Goal: Information Seeking & Learning: Learn about a topic

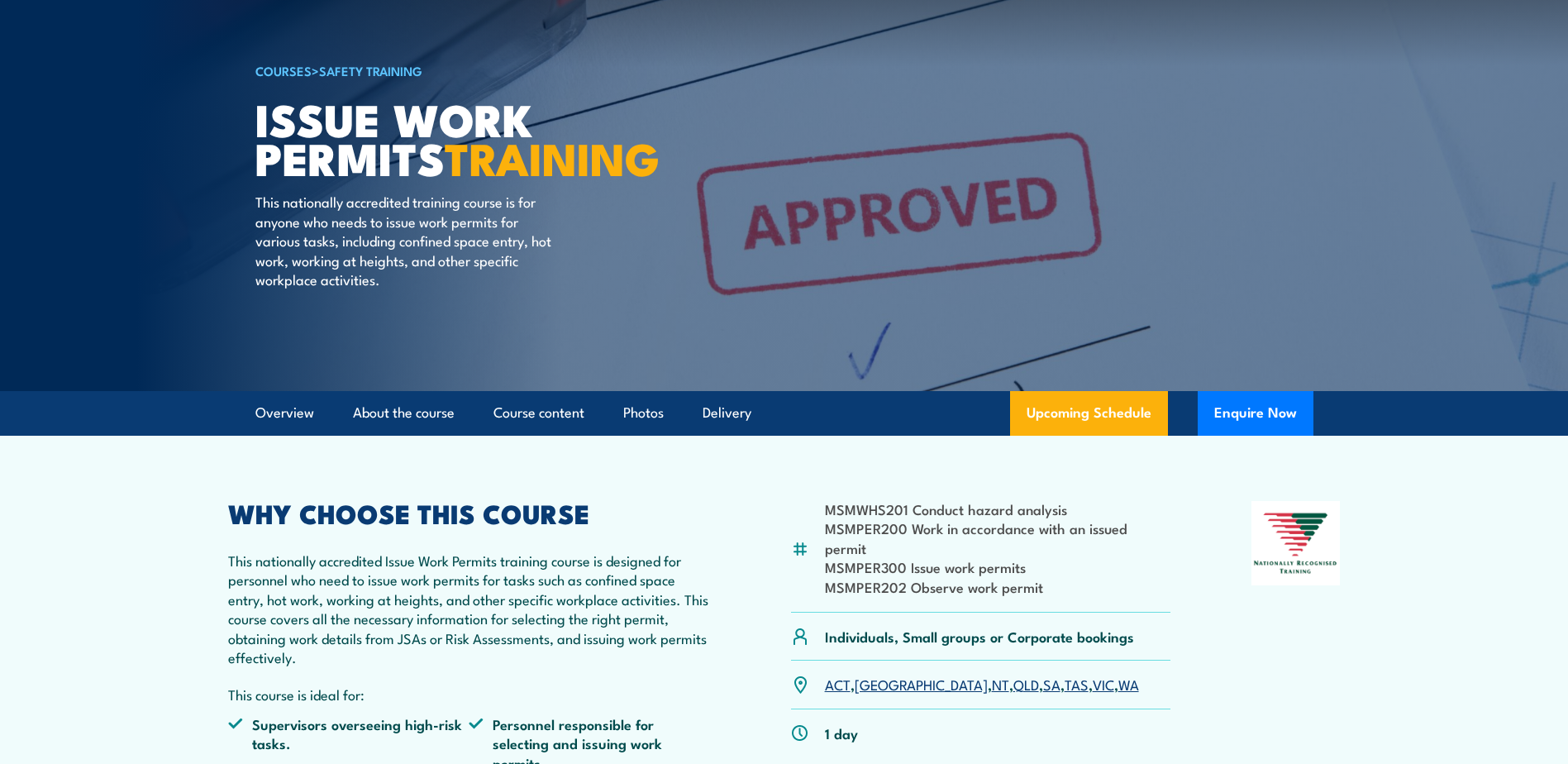
scroll to position [165, 0]
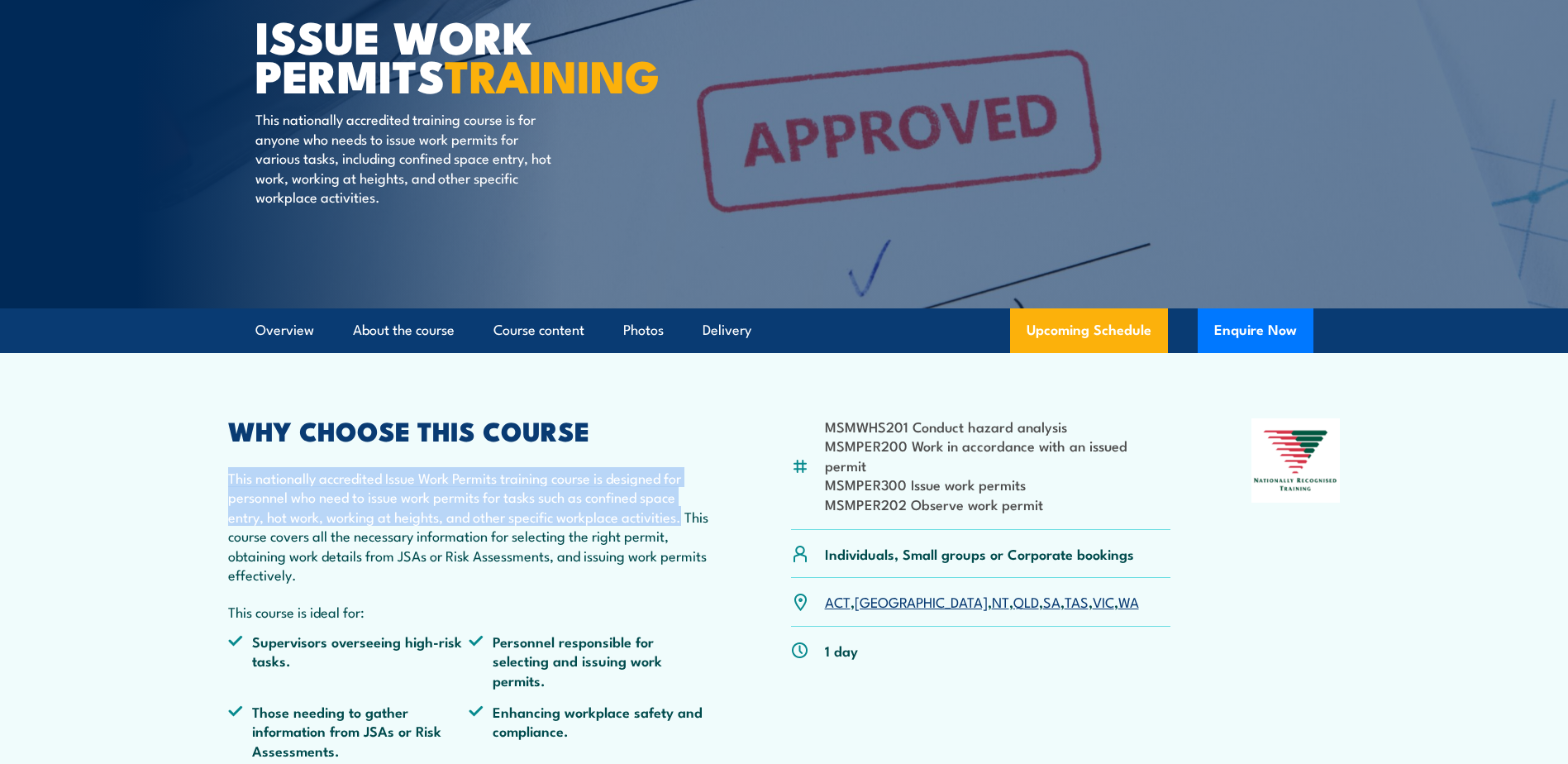
drag, startPoint x: 224, startPoint y: 478, endPoint x: 699, endPoint y: 518, distance: 476.7
click at [699, 518] on article "MSMWHS201 Conduct hazard analysis MSMPER200 Work in accordance with an issued p…" at bounding box center [785, 597] width 1157 height 490
copy p "This nationally accredited Issue Work Permits training course is designed for p…"
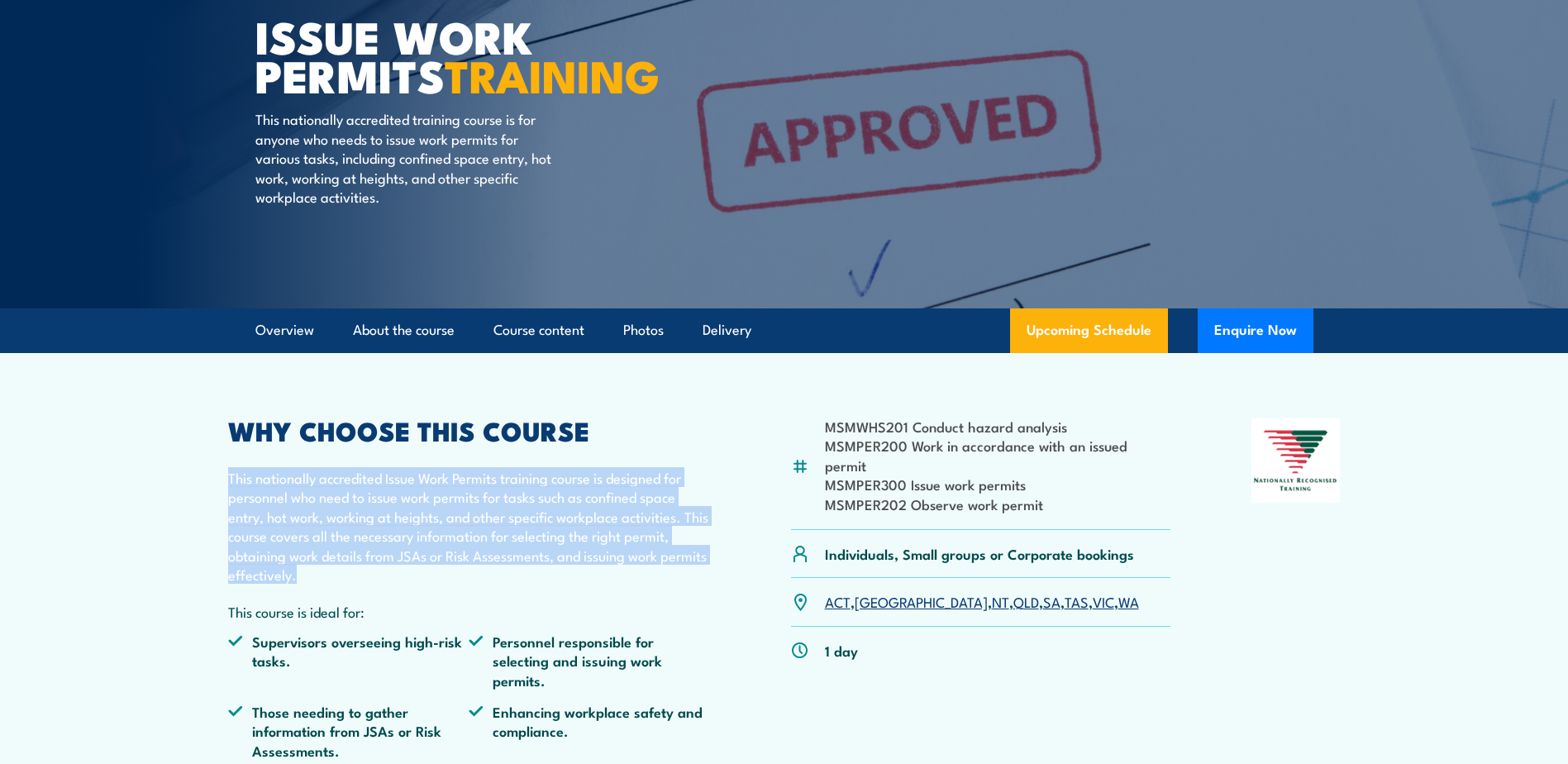
drag, startPoint x: 363, startPoint y: 575, endPoint x: 219, endPoint y: 466, distance: 180.6
click at [219, 466] on article "MSMWHS201 Conduct hazard analysis MSMPER200 Work in accordance with an issued p…" at bounding box center [785, 597] width 1157 height 490
copy p "This nationally accredited Issue Work Permits training course is designed for p…"
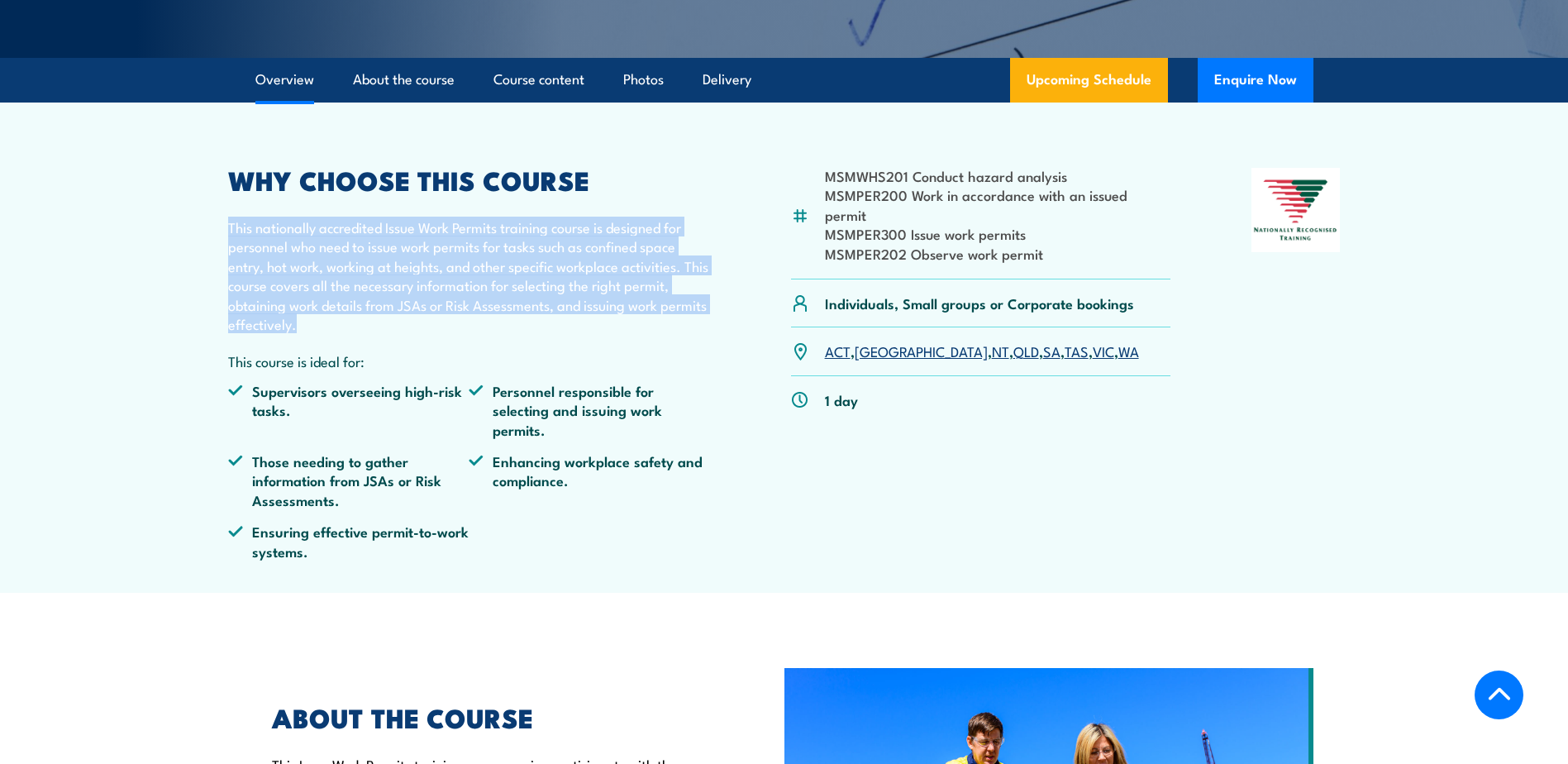
scroll to position [331, 0]
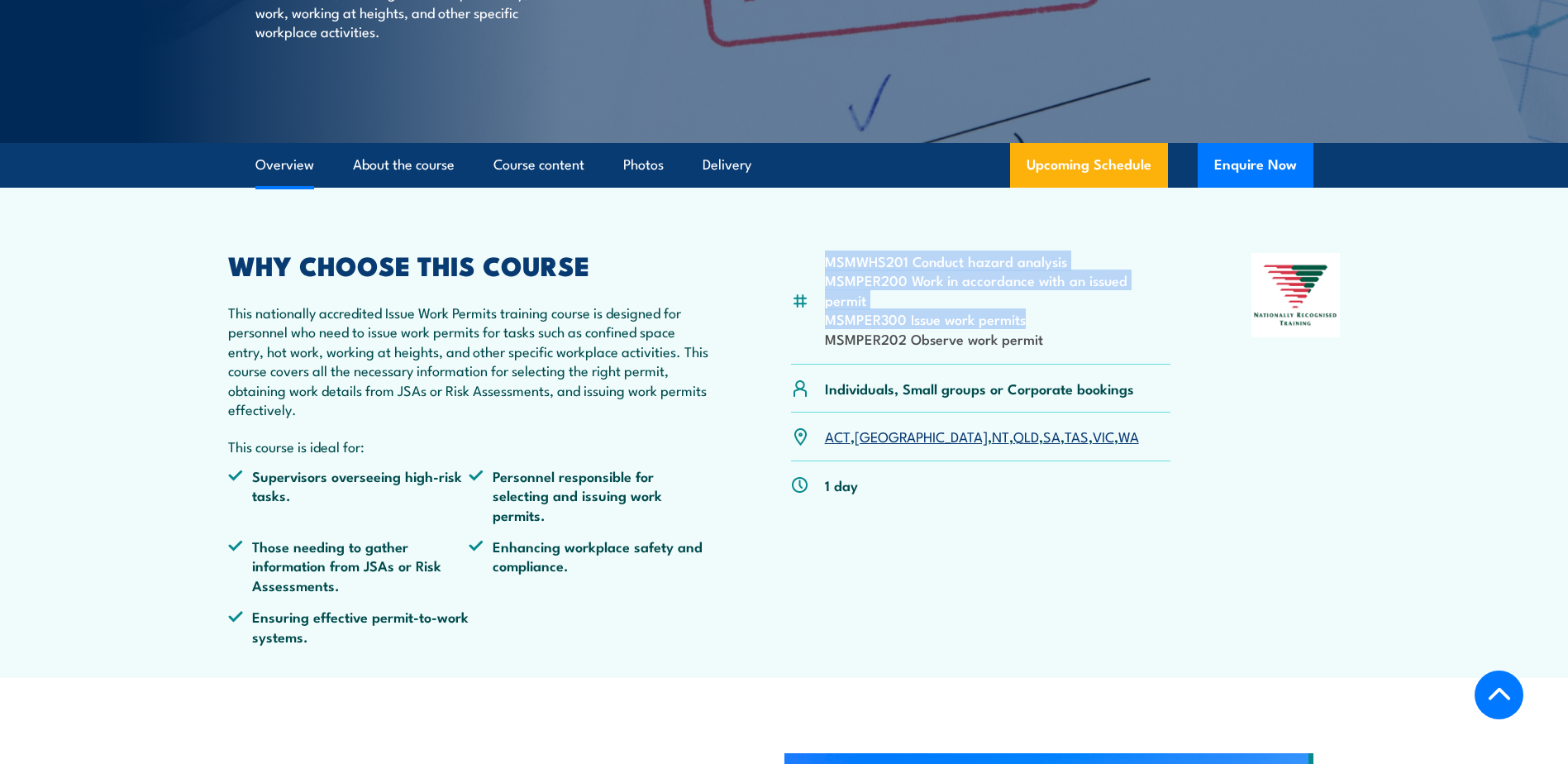
drag, startPoint x: 1051, startPoint y: 302, endPoint x: 824, endPoint y: 262, distance: 230.5
click at [825, 262] on ul "MSMWHS201 Conduct hazard analysis MSMPER200 Work in accordance with an issued p…" at bounding box center [998, 299] width 346 height 97
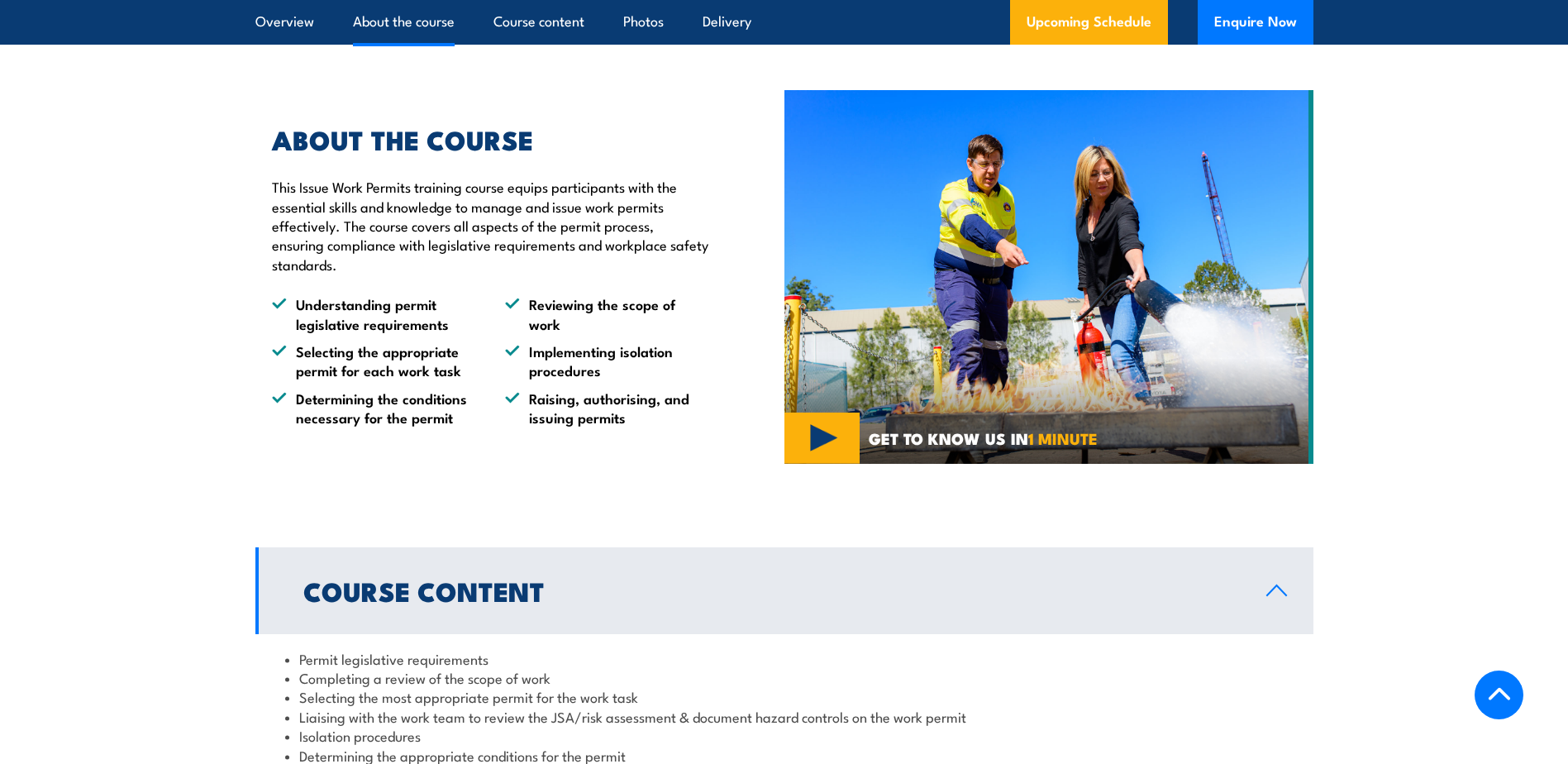
scroll to position [992, 0]
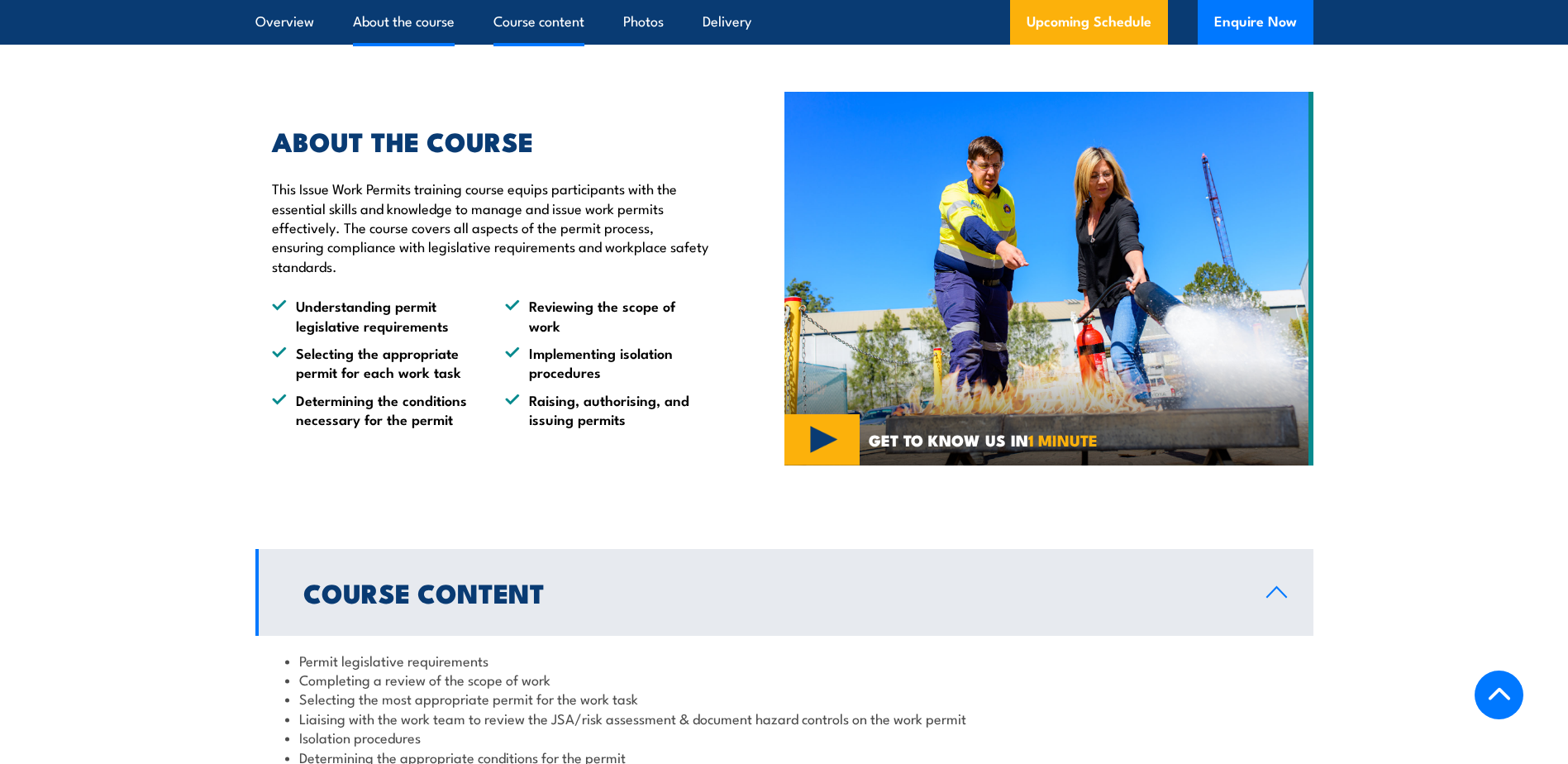
click at [512, 17] on link "Course content" at bounding box center [538, 22] width 91 height 44
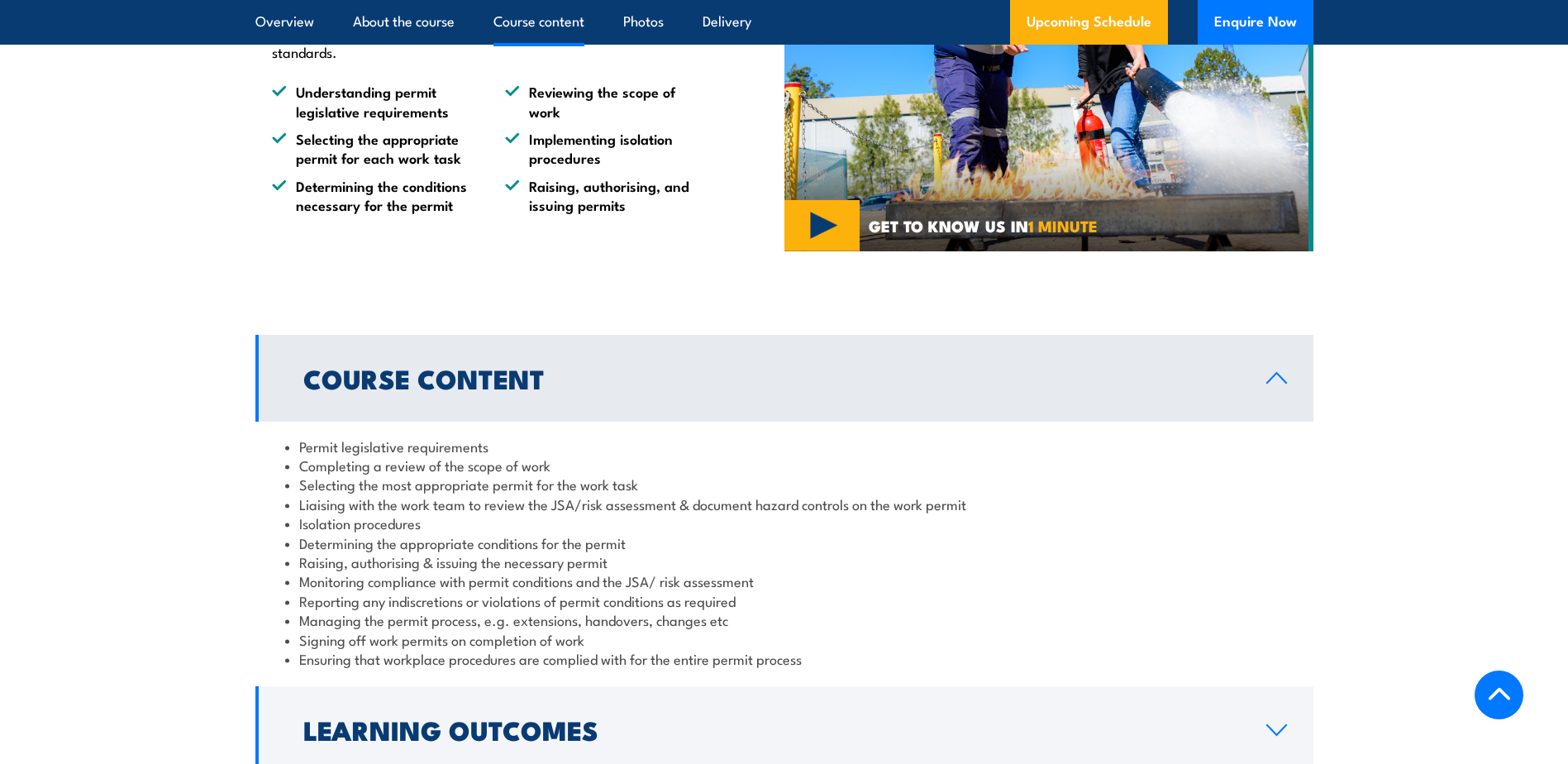
scroll to position [1438, 0]
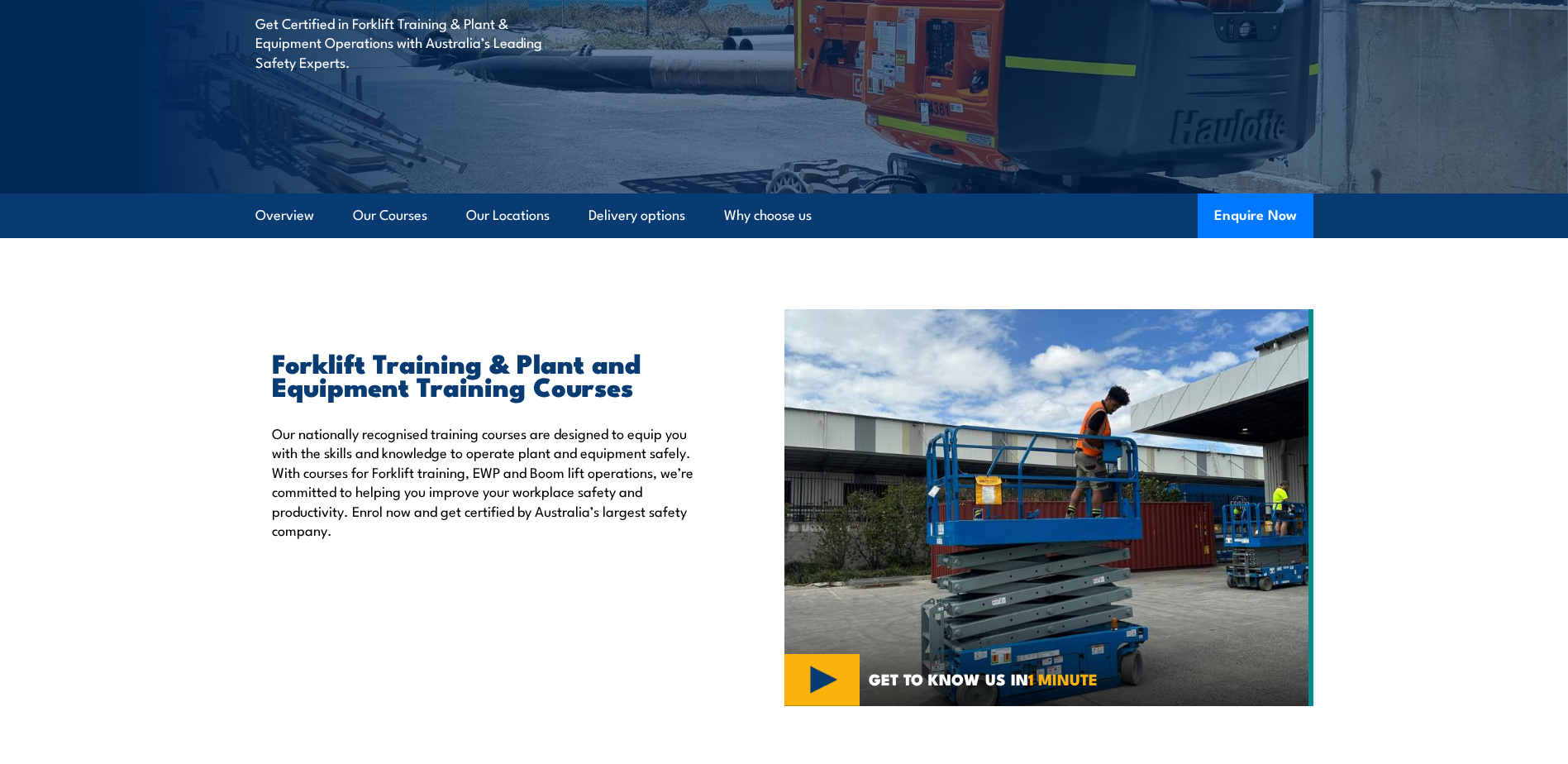
scroll to position [82, 0]
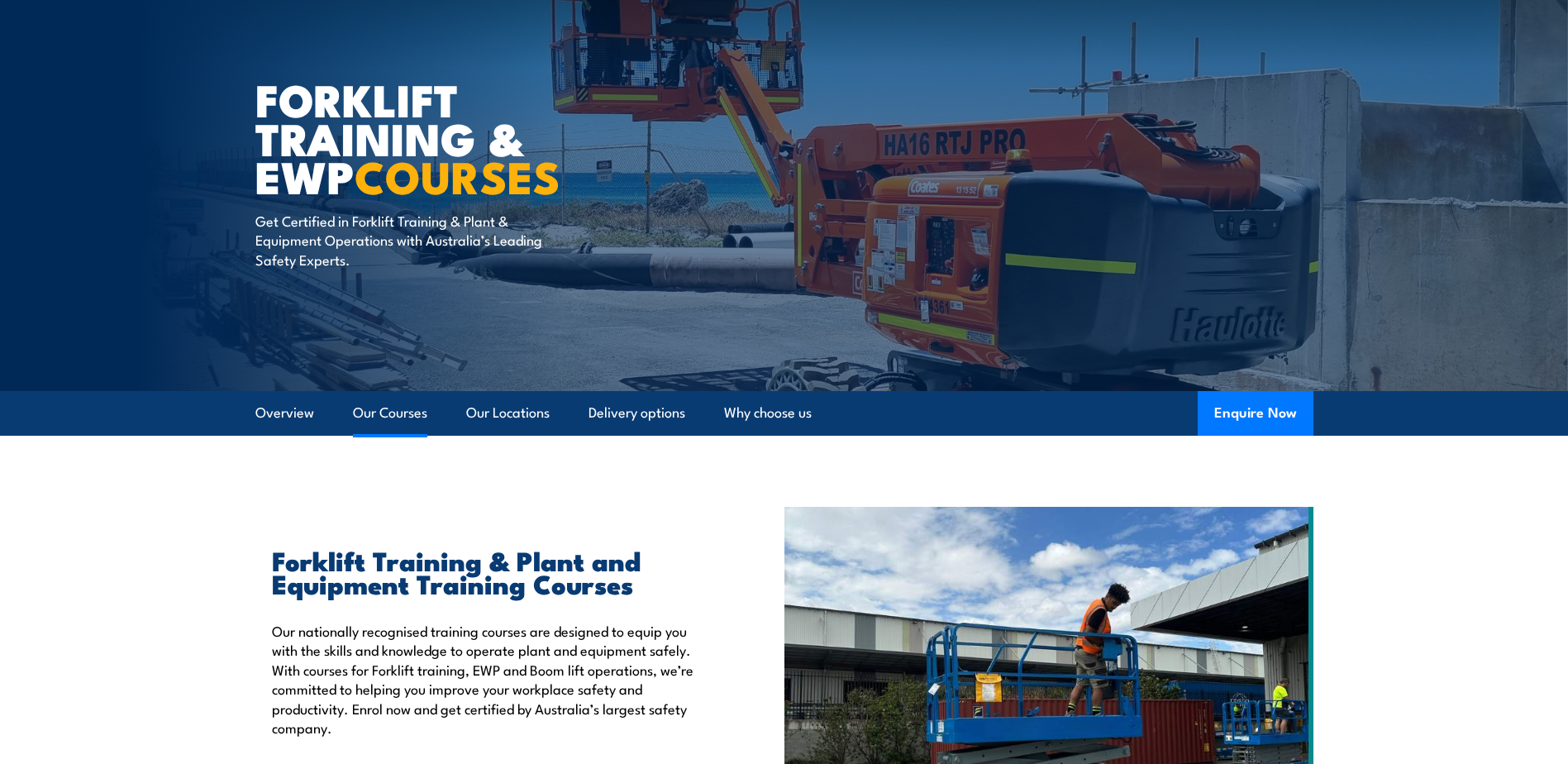
click at [383, 409] on link "Our Courses" at bounding box center [389, 412] width 74 height 44
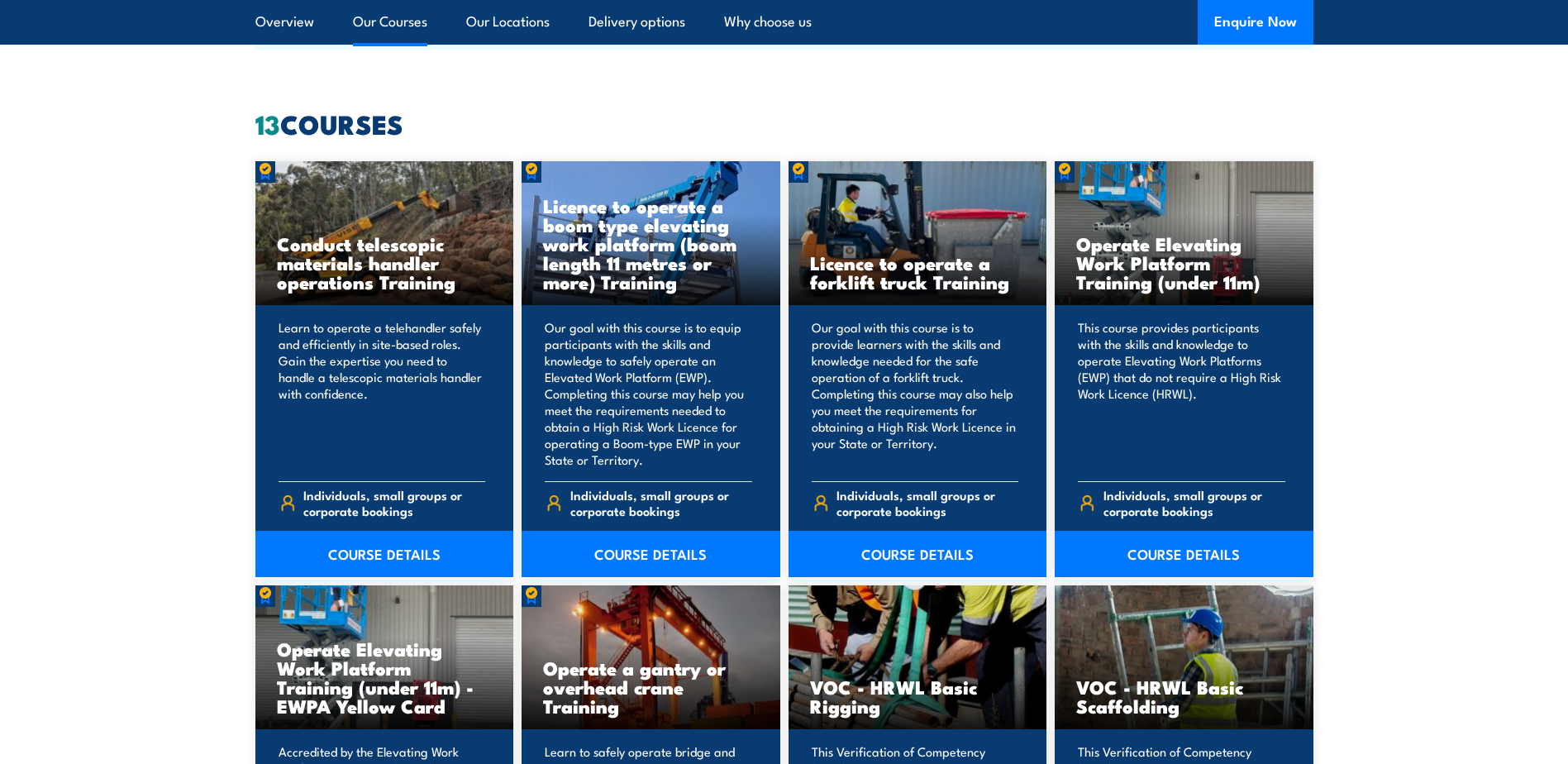
scroll to position [1253, 0]
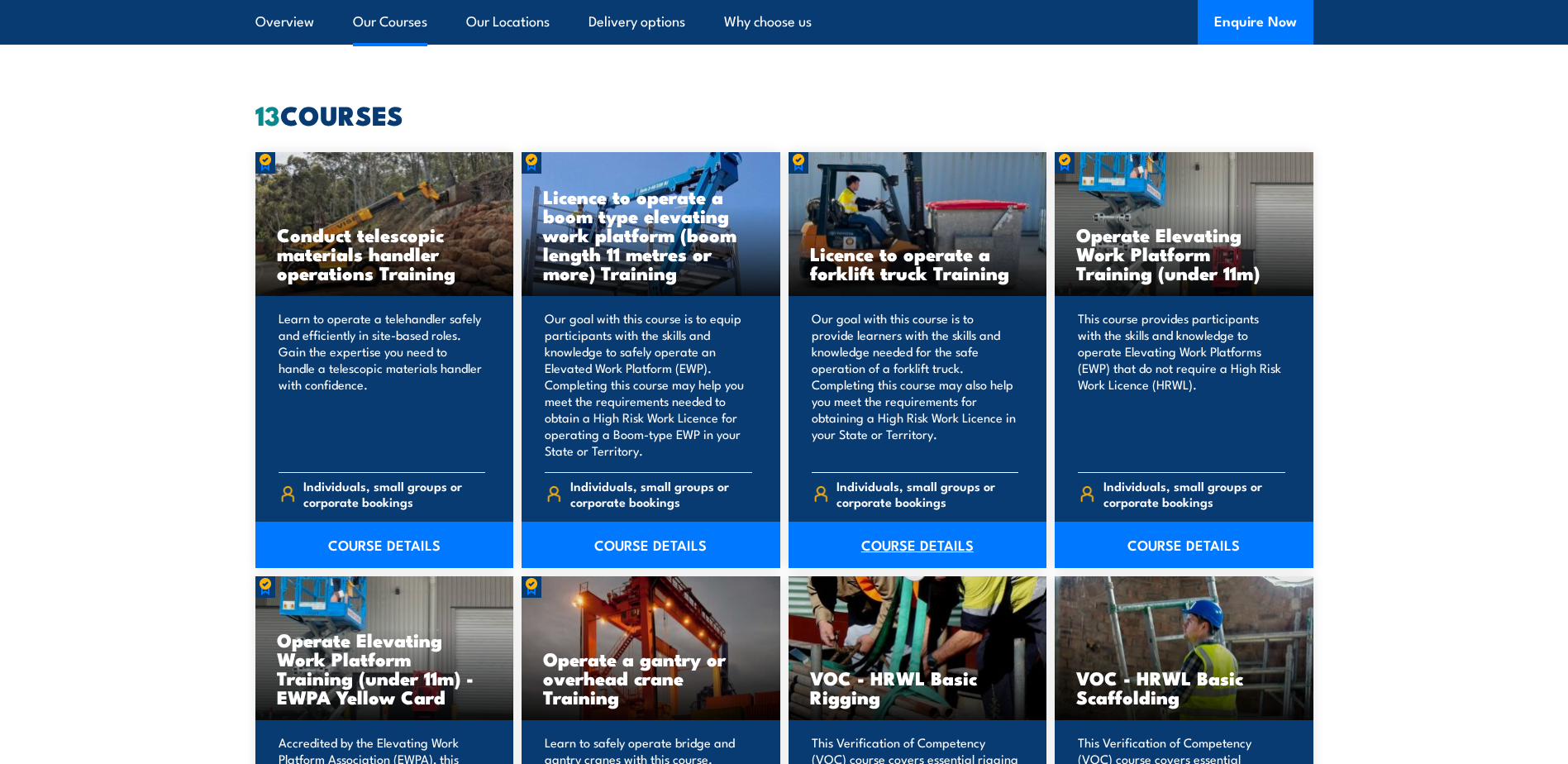
click at [906, 539] on link "COURSE DETAILS" at bounding box center [918, 544] width 259 height 46
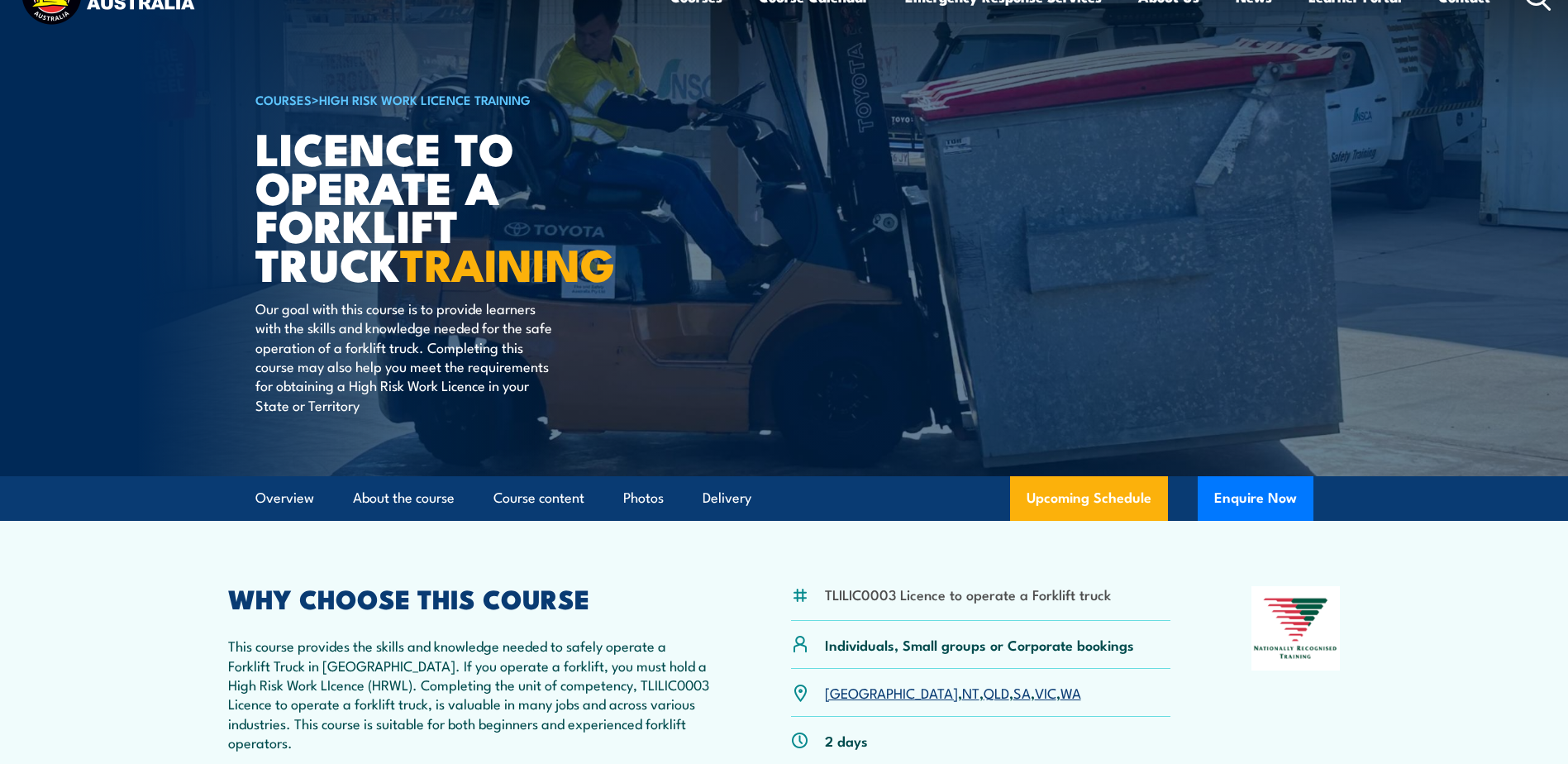
scroll to position [82, 0]
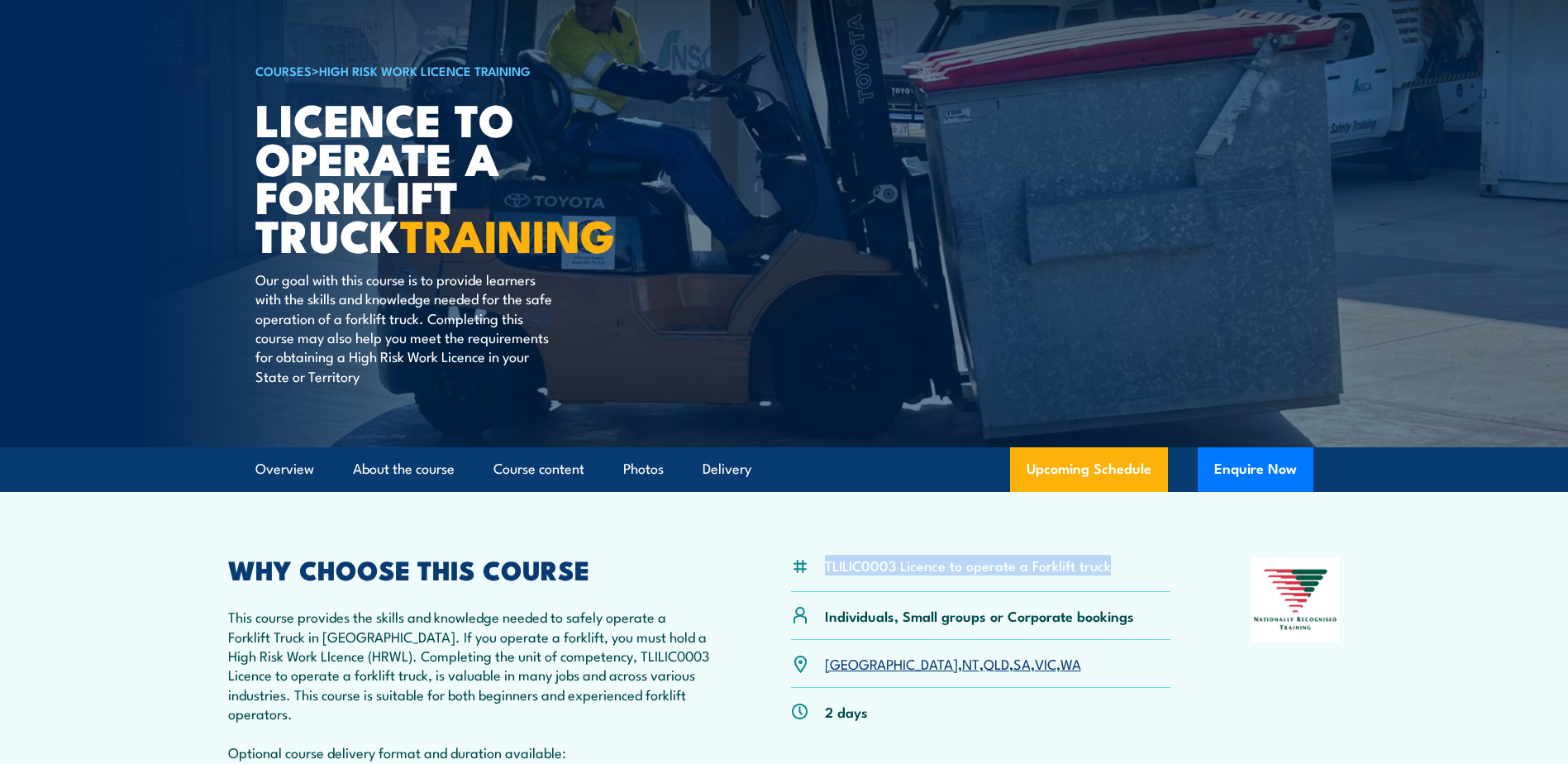
drag, startPoint x: 1135, startPoint y: 564, endPoint x: 813, endPoint y: 565, distance: 322.0
click at [813, 565] on div "TLILIC0003 Licence to operate a Forklift truck" at bounding box center [982, 574] width 381 height 34
copy div "TLILIC0003 Licence to operate a Forklift truck"
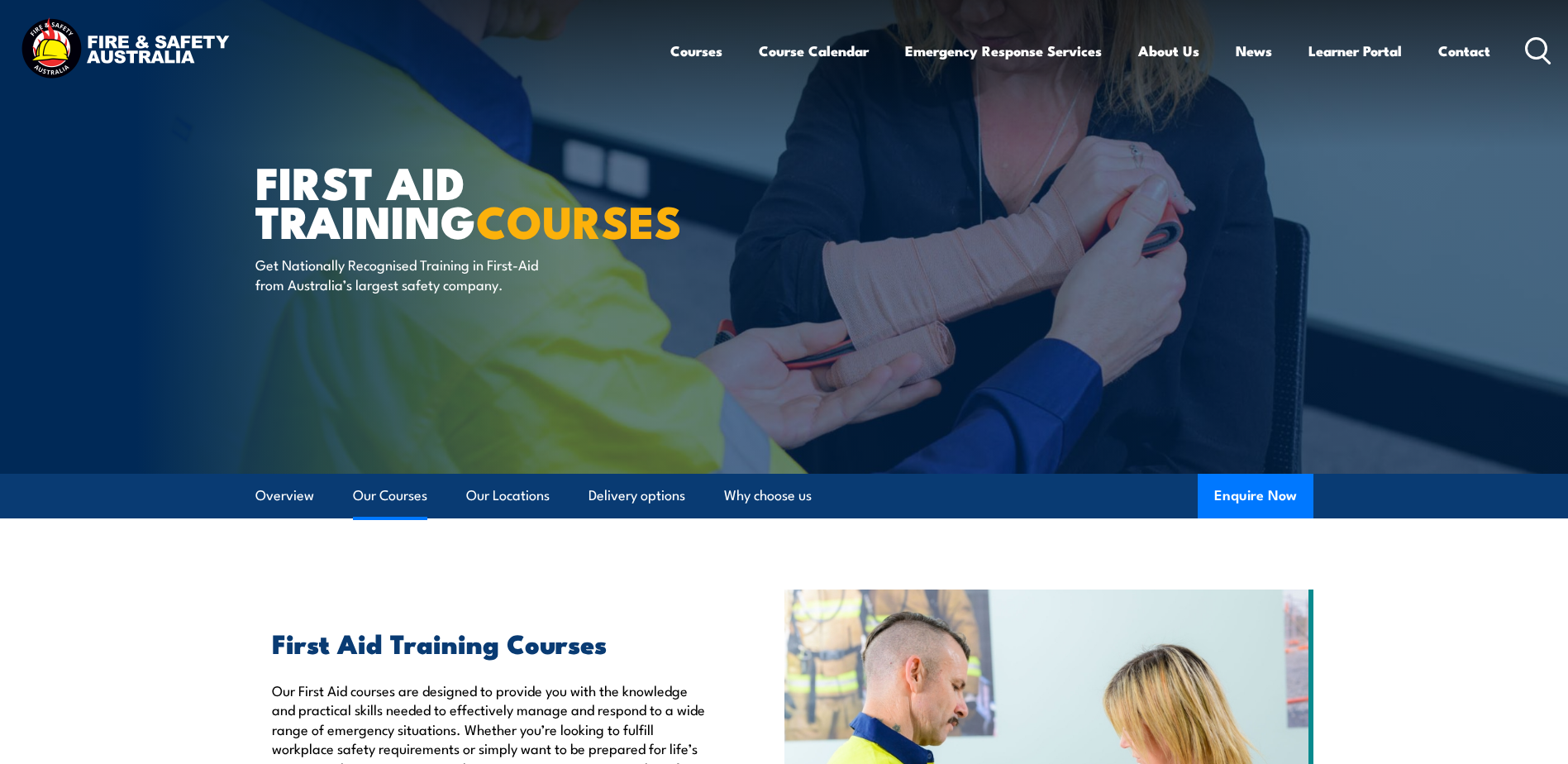
click at [379, 490] on link "Our Courses" at bounding box center [389, 495] width 74 height 44
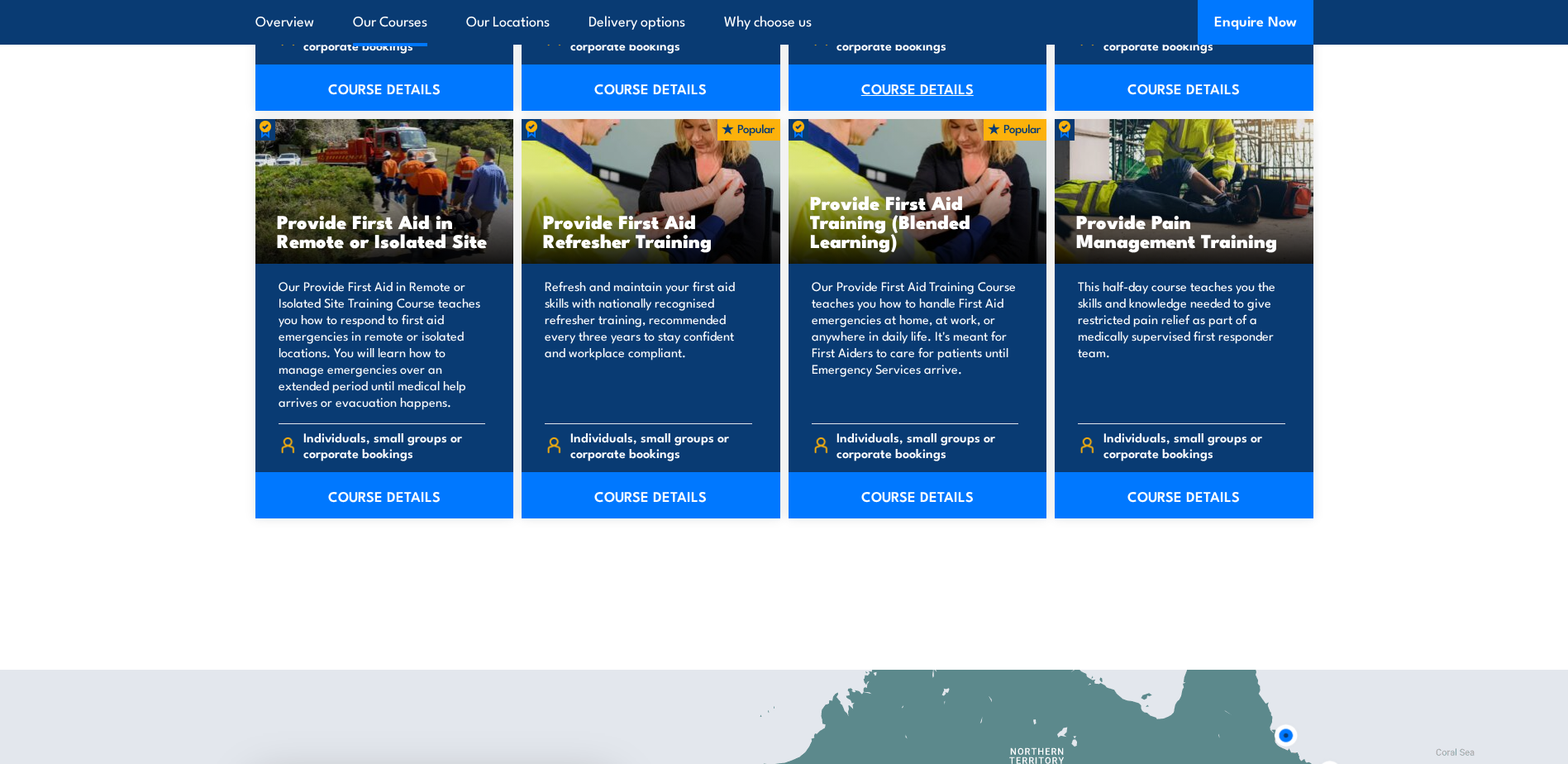
scroll to position [2328, 0]
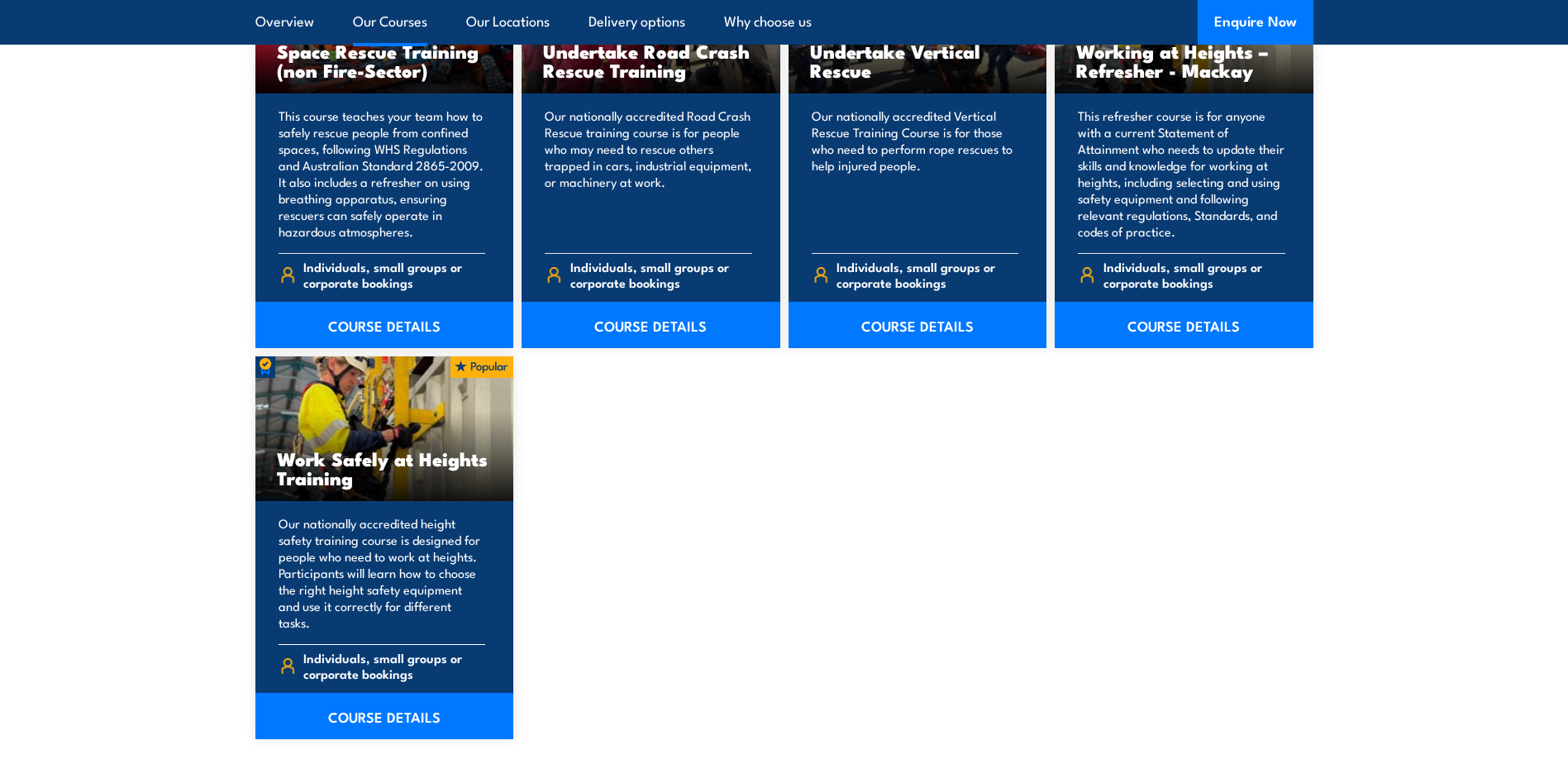
scroll to position [1901, 0]
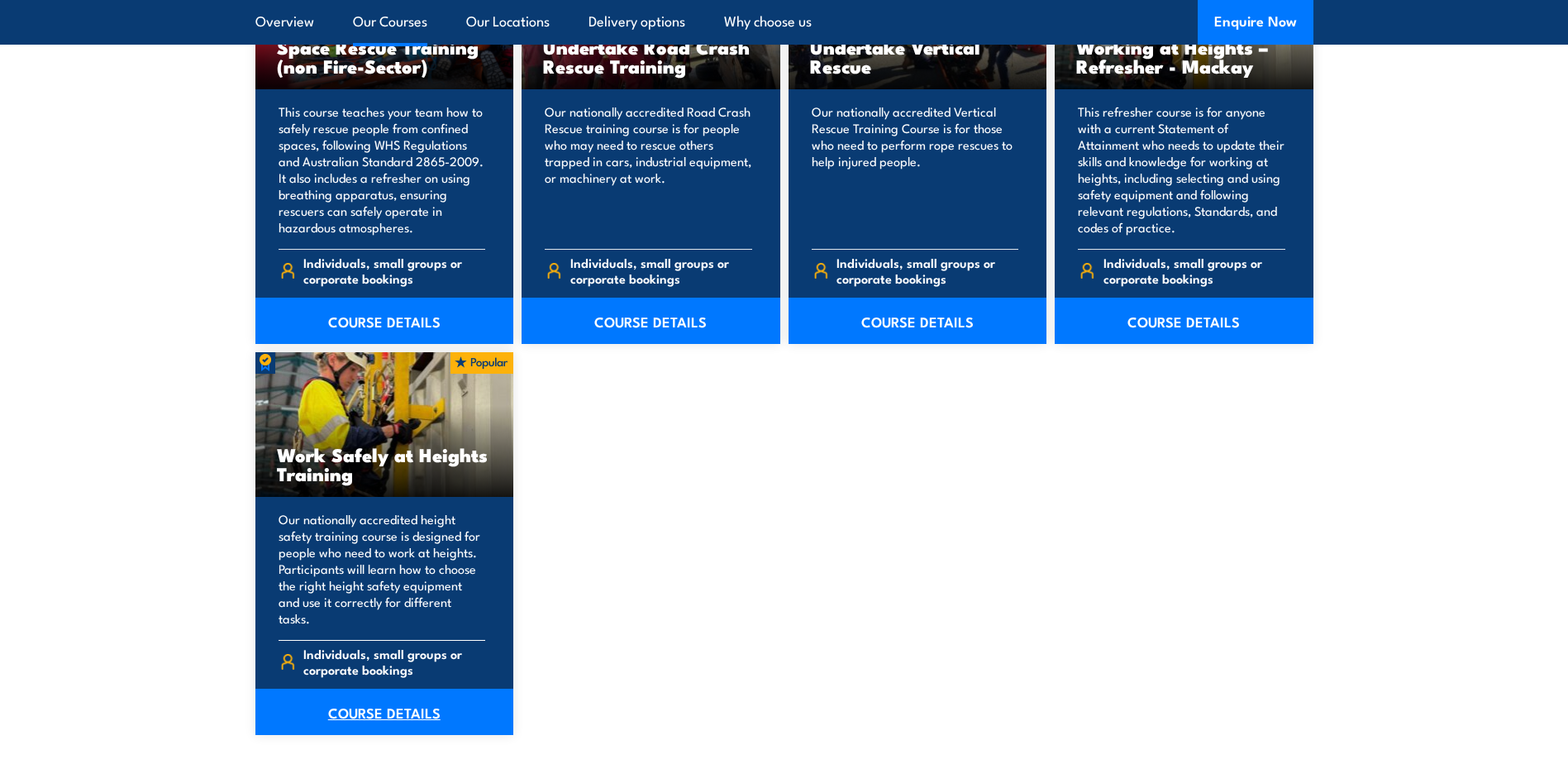
click at [391, 694] on link "COURSE DETAILS" at bounding box center [384, 711] width 259 height 46
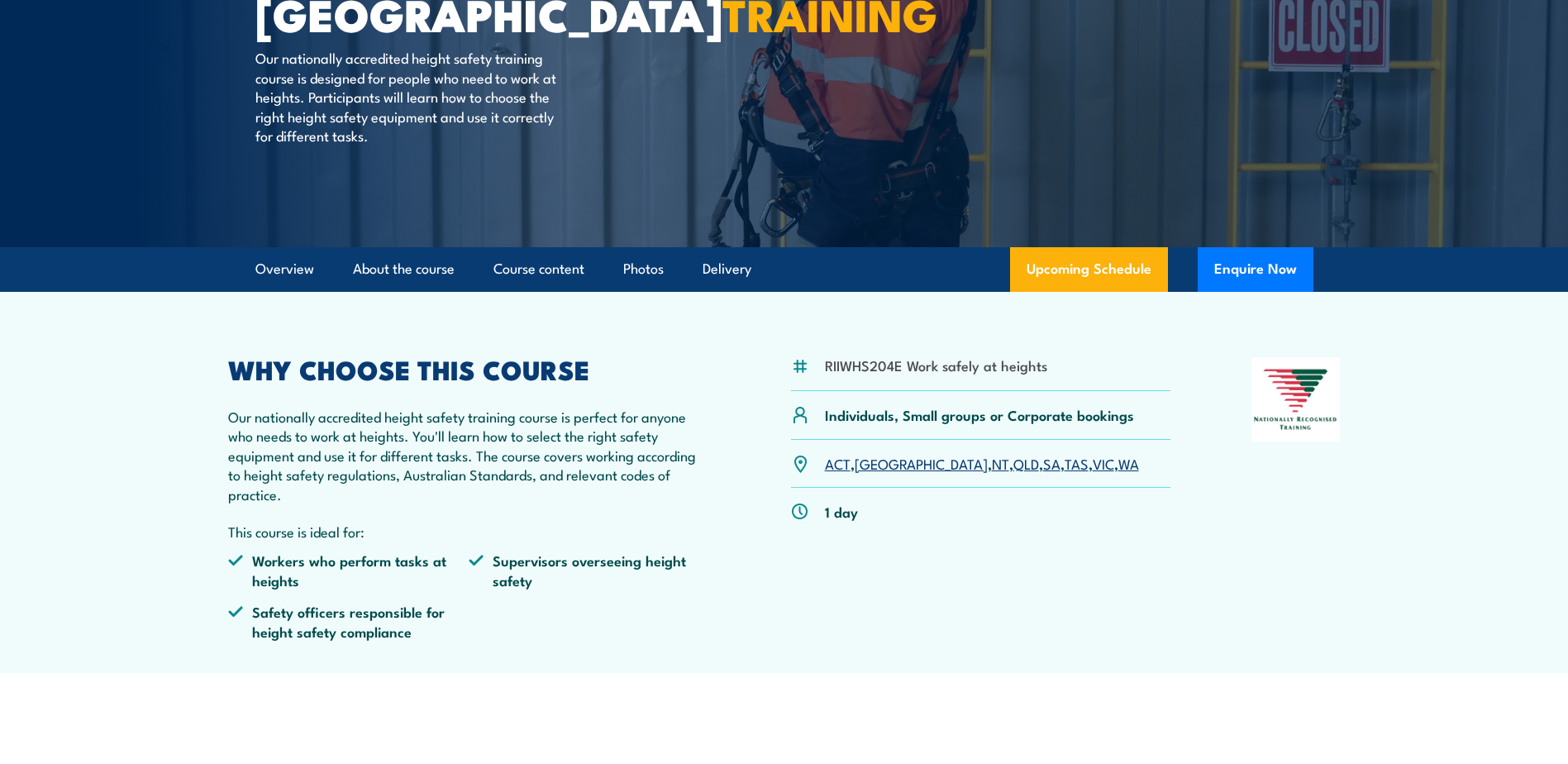
scroll to position [247, 0]
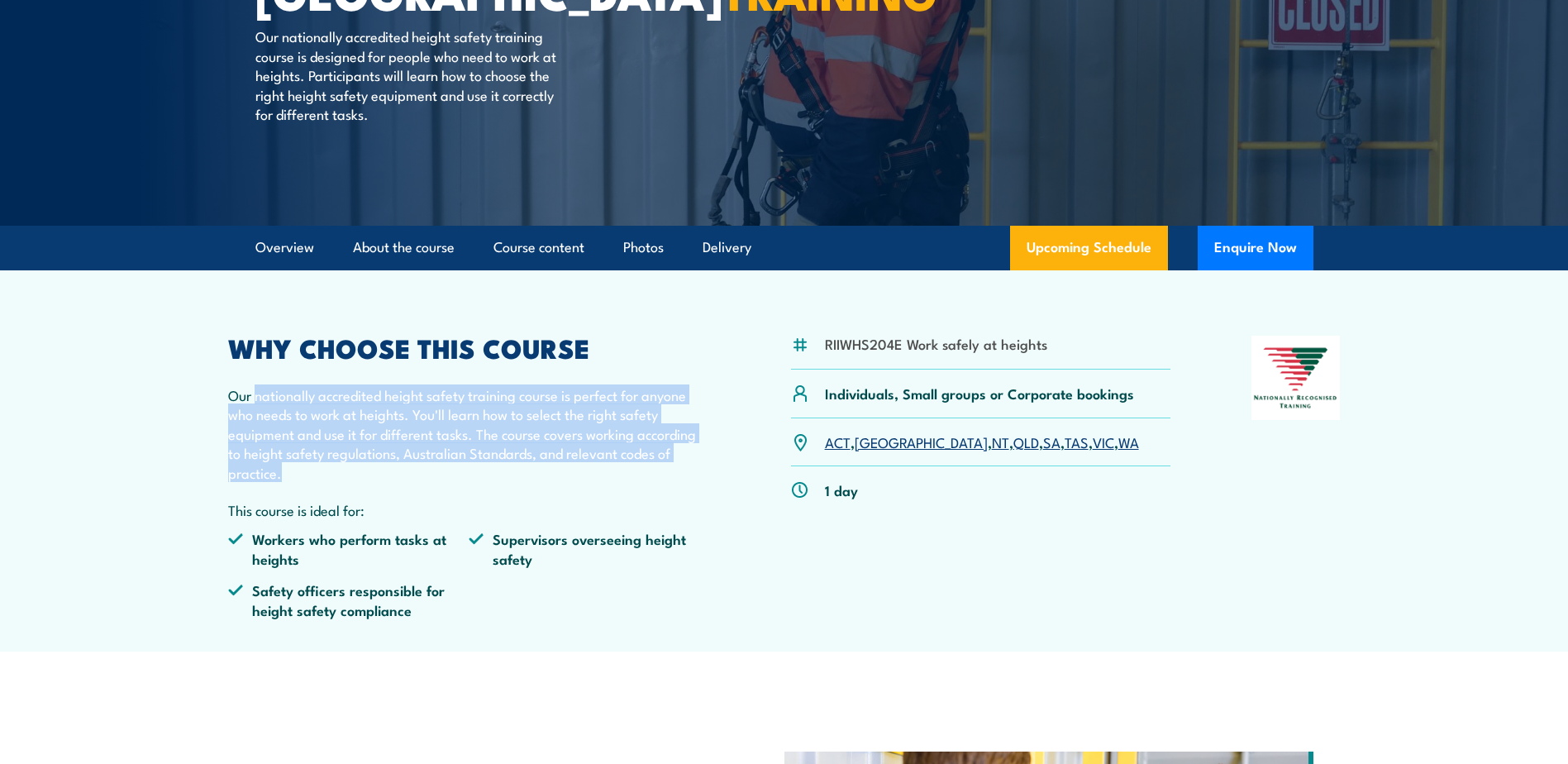
drag, startPoint x: 255, startPoint y: 394, endPoint x: 415, endPoint y: 469, distance: 176.7
click at [415, 469] on p "Our nationally accredited height safety training course is perfect for anyone w…" at bounding box center [469, 433] width 483 height 97
copy p "nationally accredited height safety training course is perfect for anyone who n…"
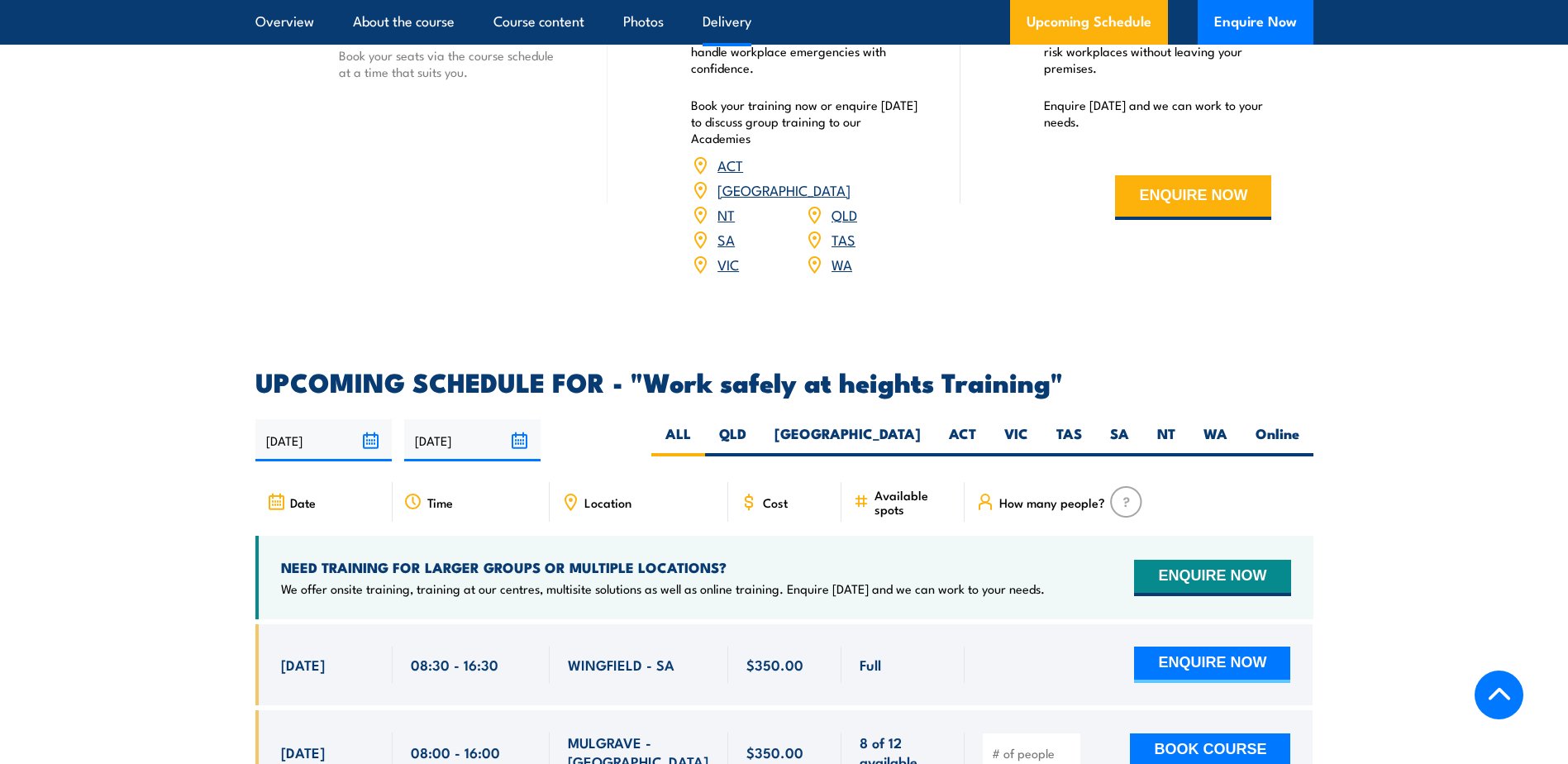
scroll to position [2314, 0]
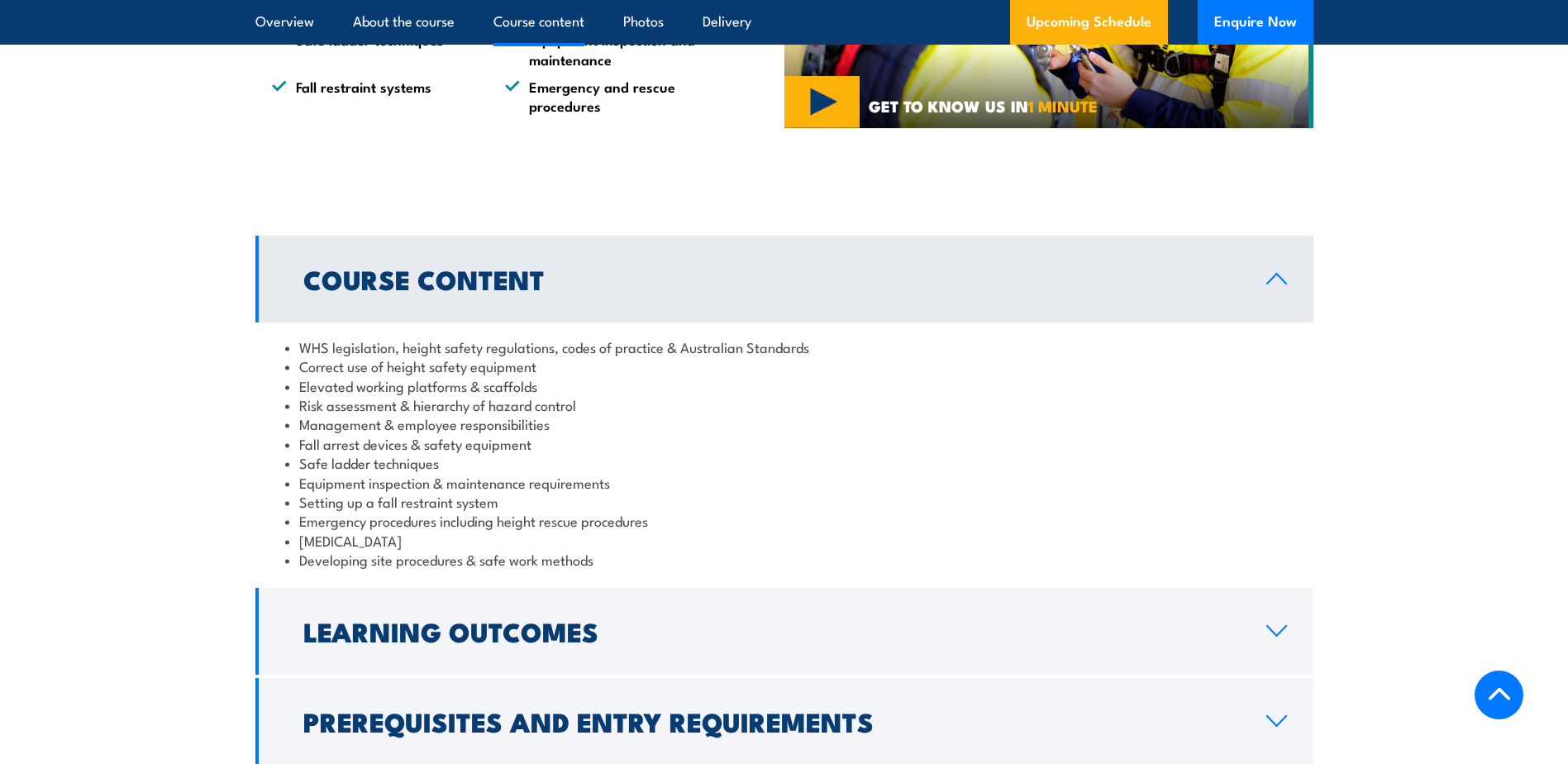
click at [550, 13] on link "Course content" at bounding box center [538, 22] width 91 height 44
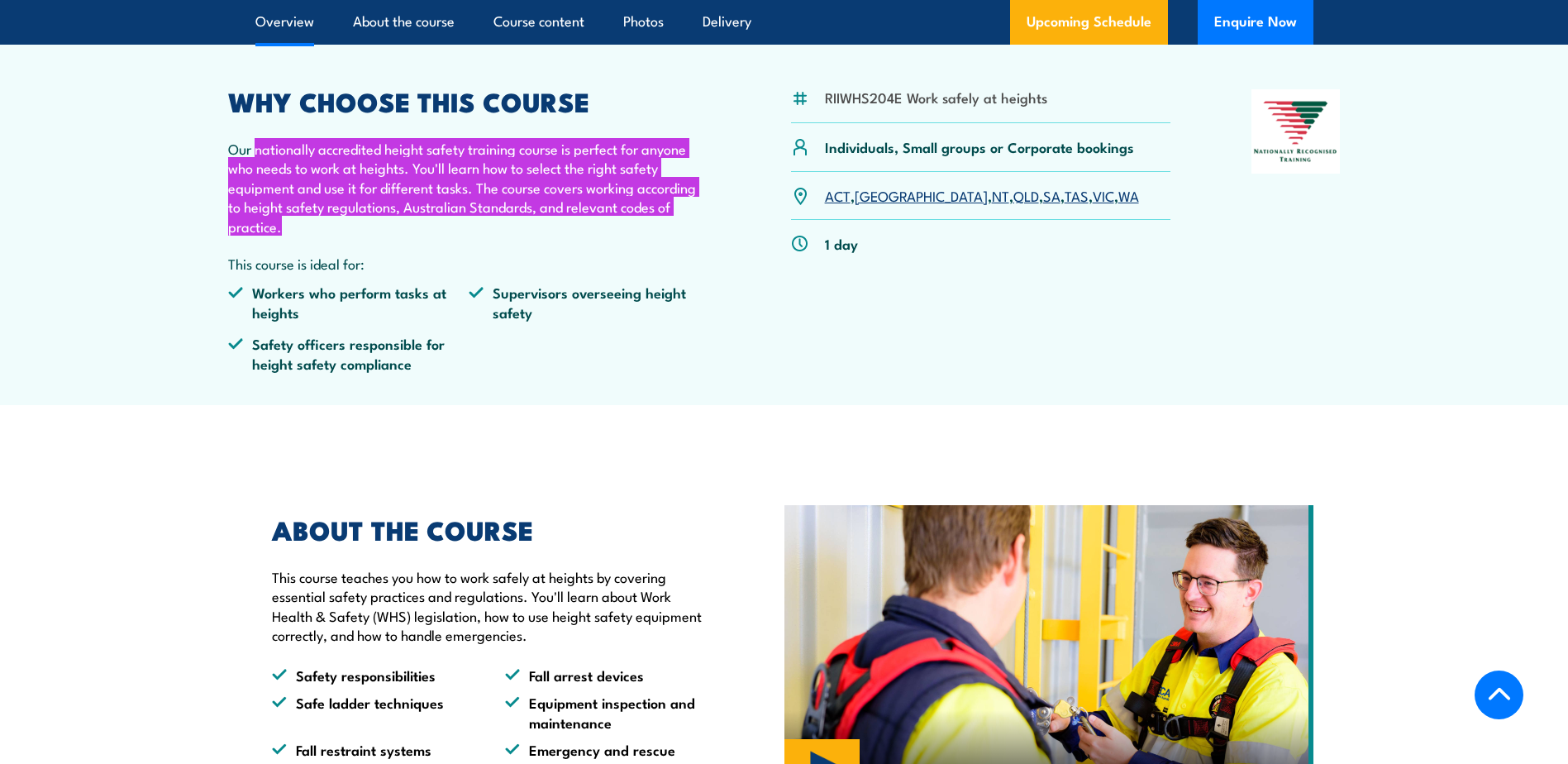
scroll to position [216, 0]
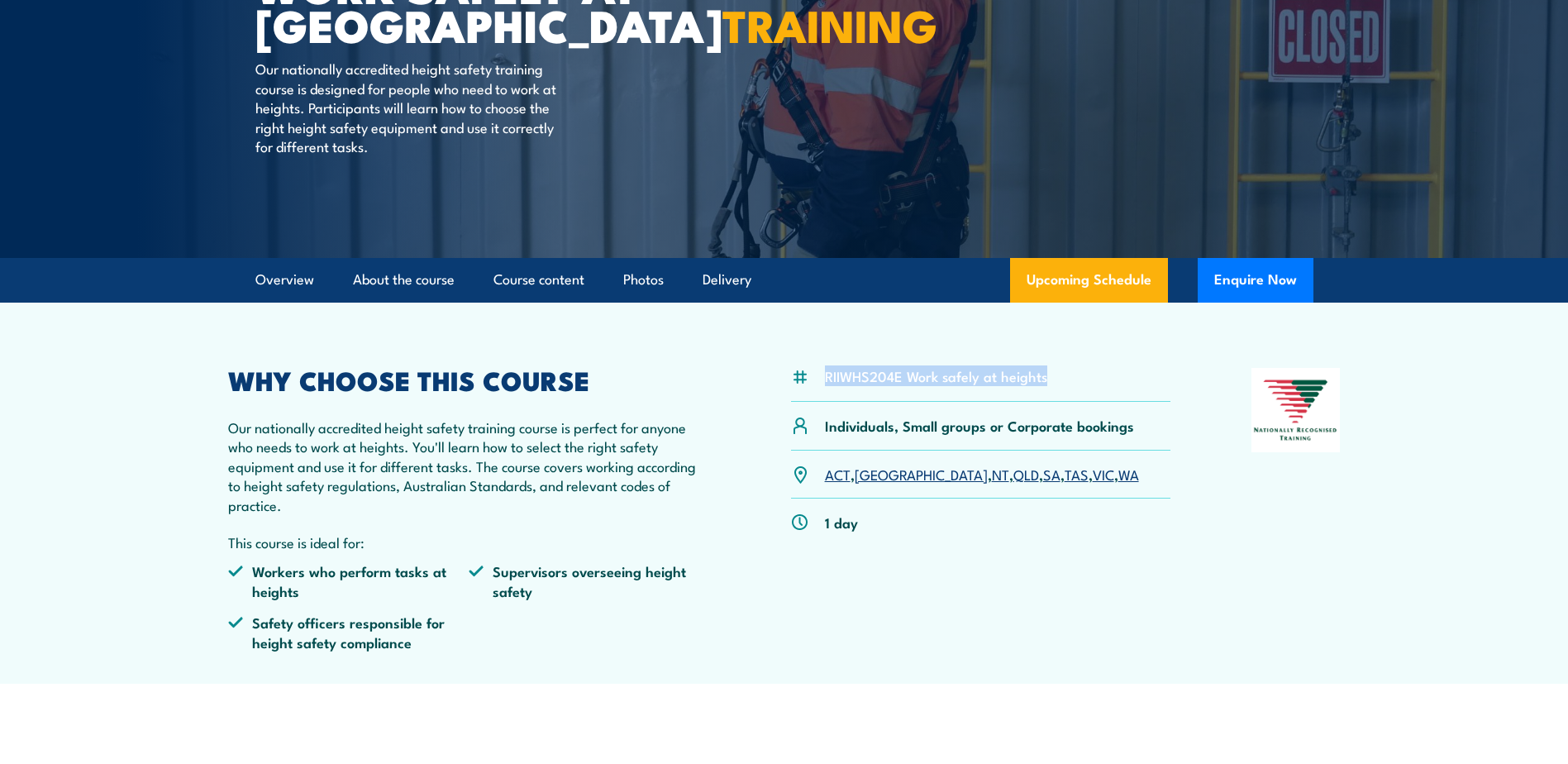
drag, startPoint x: 988, startPoint y: 373, endPoint x: 827, endPoint y: 378, distance: 161.1
click at [827, 378] on div "RIIWHS204E Work safely at heights" at bounding box center [982, 384] width 381 height 34
copy li "RIIWHS204E Work safely at heights"
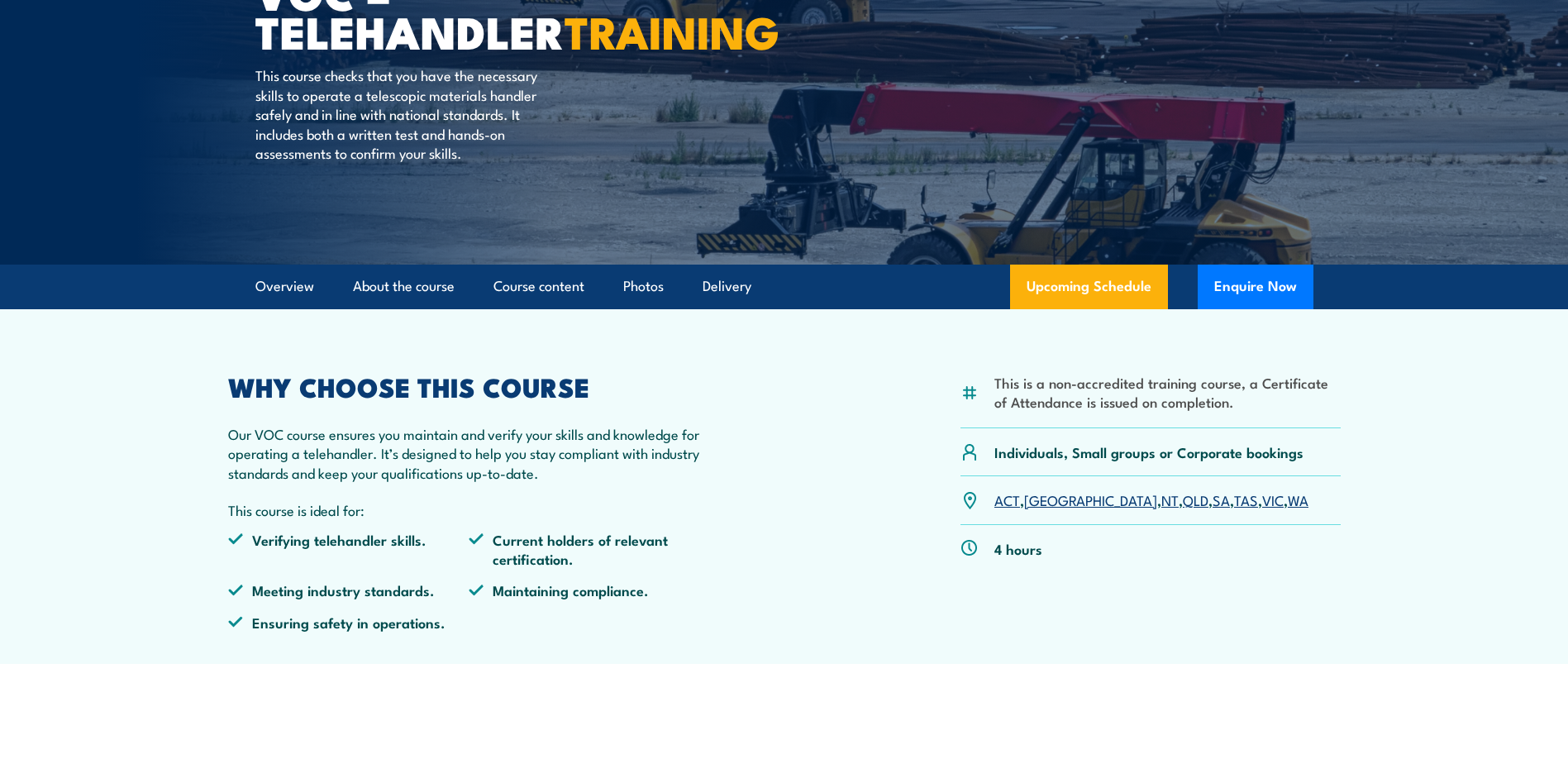
scroll to position [247, 0]
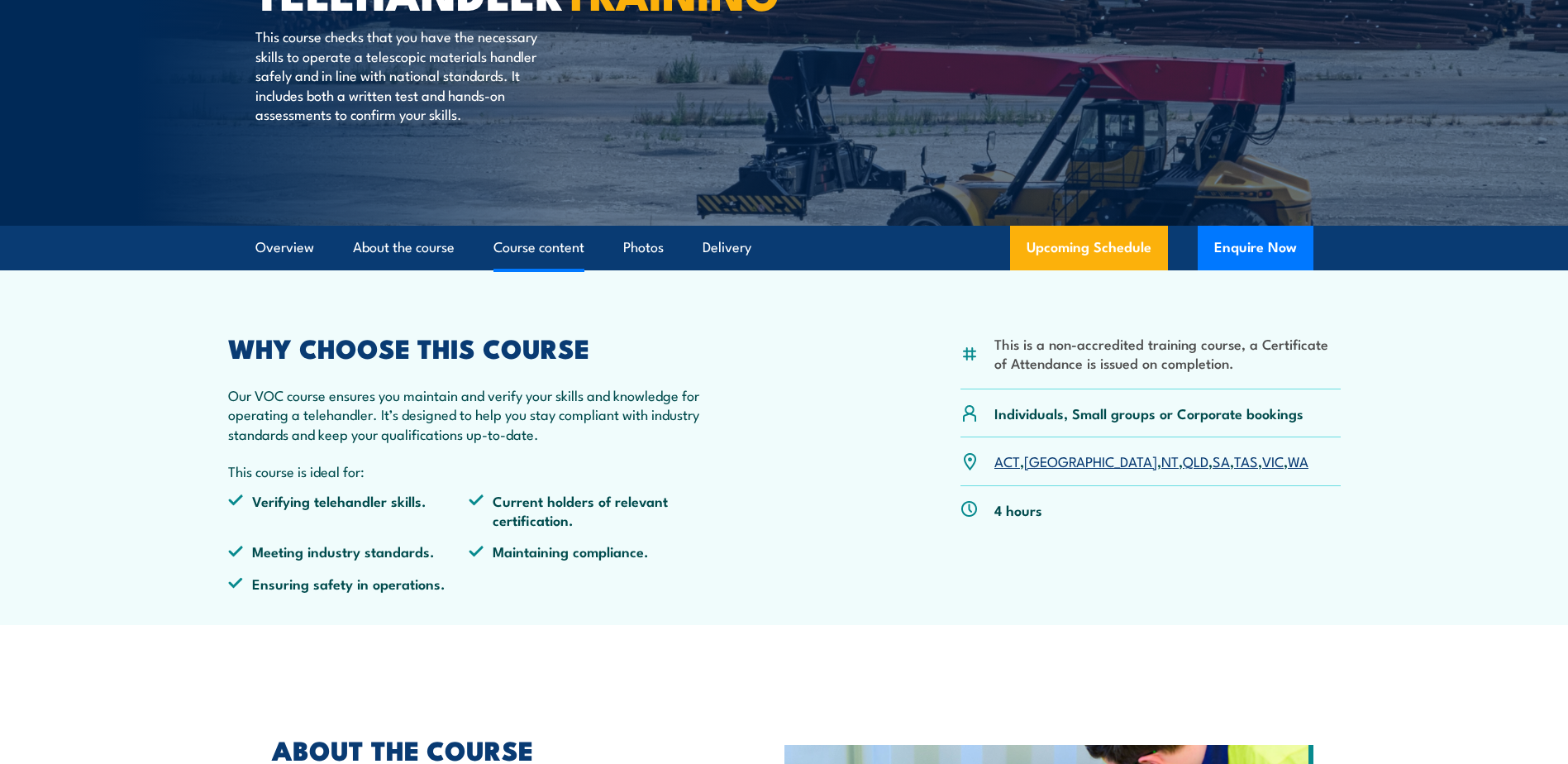
click at [522, 245] on link "Course content" at bounding box center [538, 247] width 91 height 44
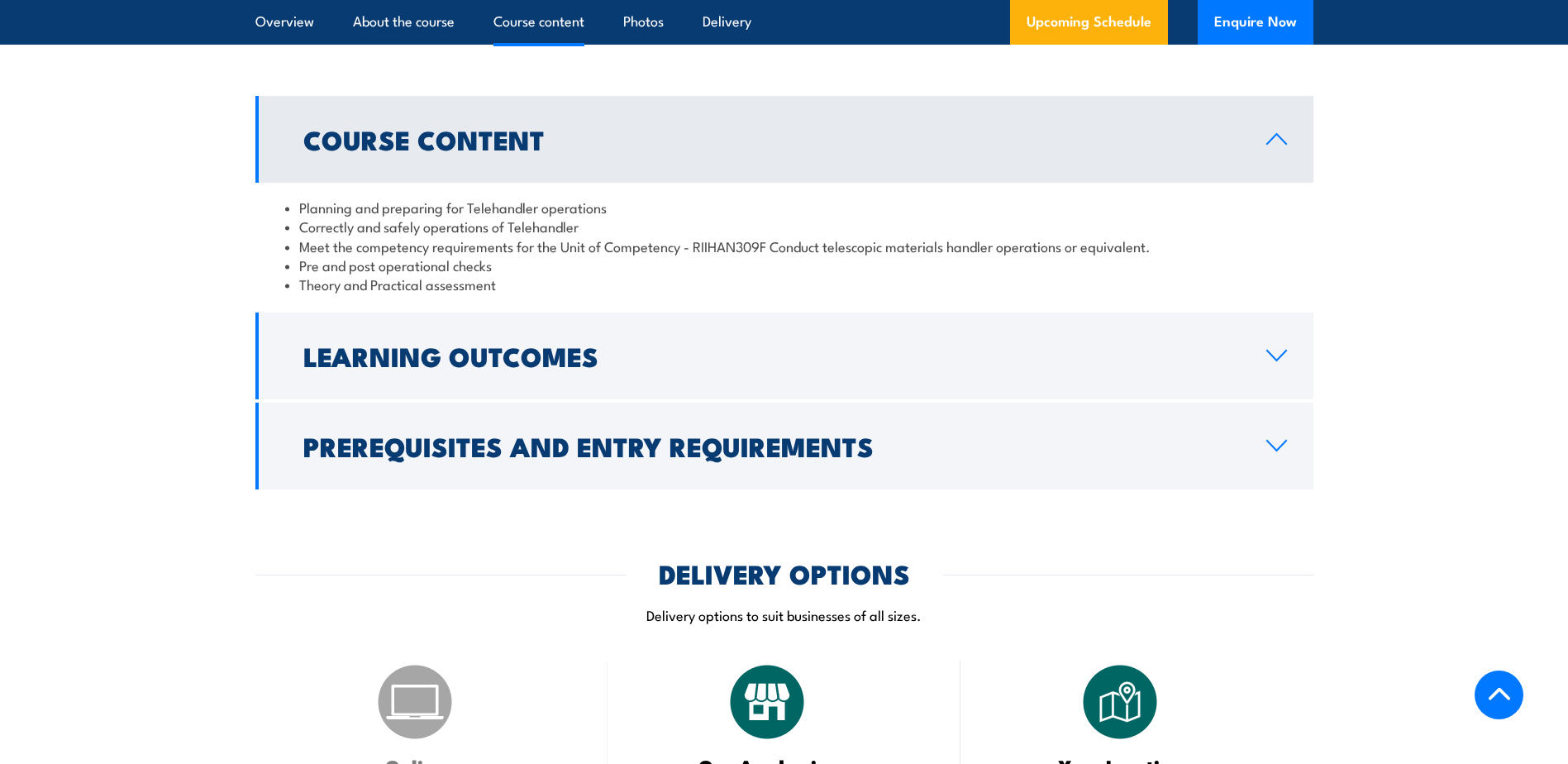
scroll to position [1322, 0]
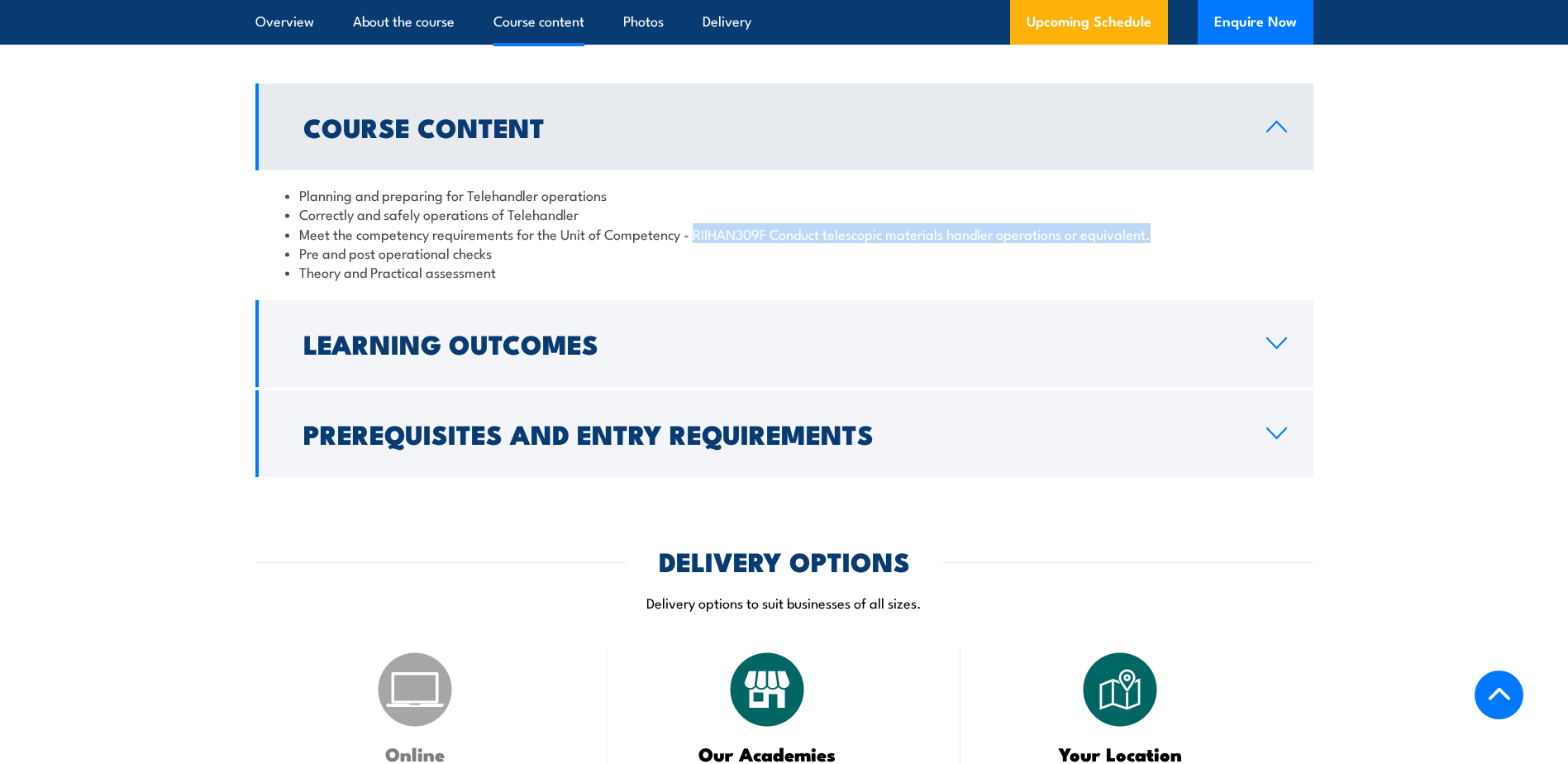
drag, startPoint x: 1167, startPoint y: 255, endPoint x: 696, endPoint y: 259, distance: 471.0
click at [696, 243] on li "Meet the competency requirements for the Unit of Competency - RIIHAN309F Conduc…" at bounding box center [784, 233] width 999 height 19
copy li "RIIHAN309F Conduct telescopic materials handler operations or equivalent."
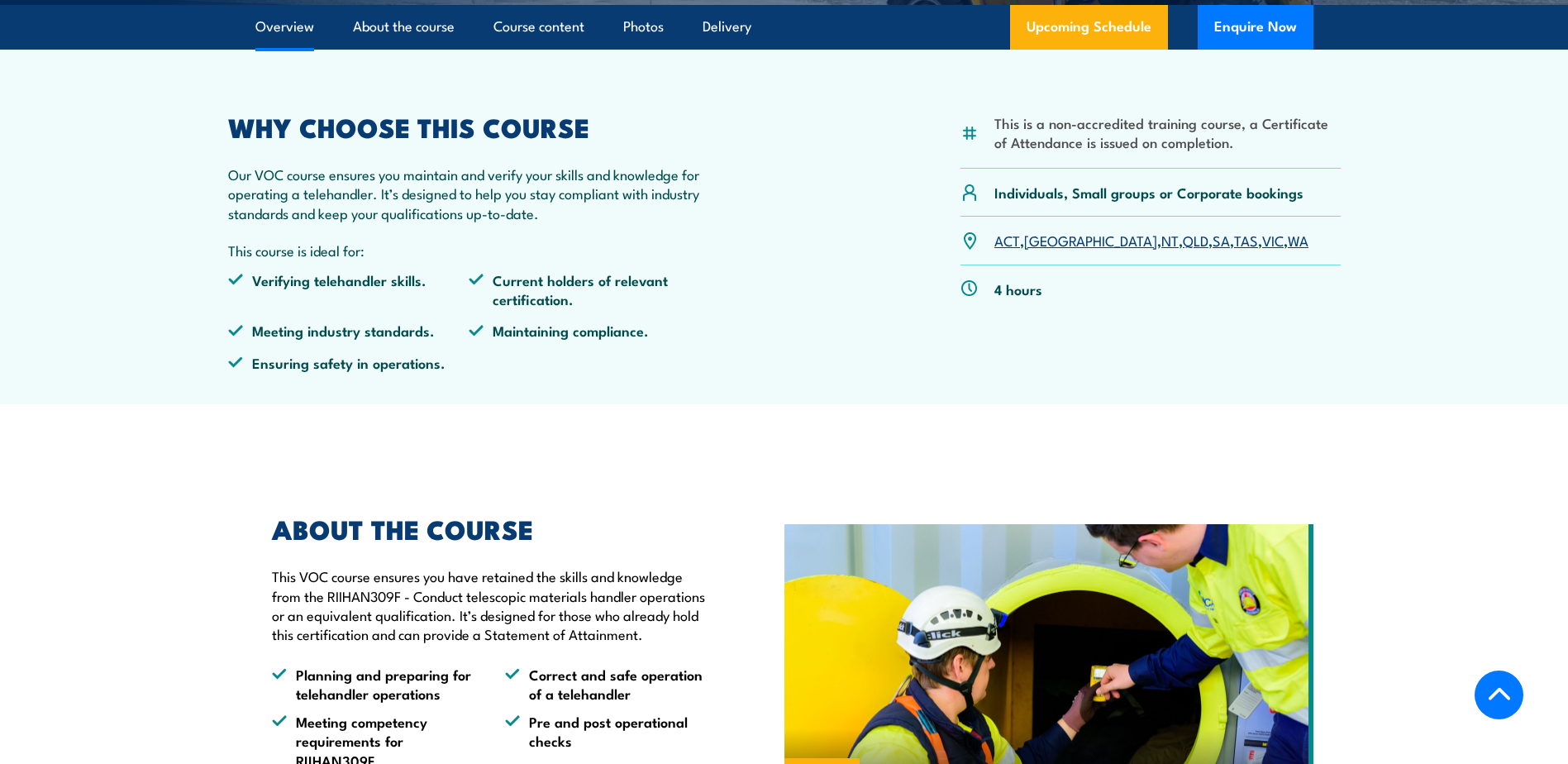
scroll to position [82, 0]
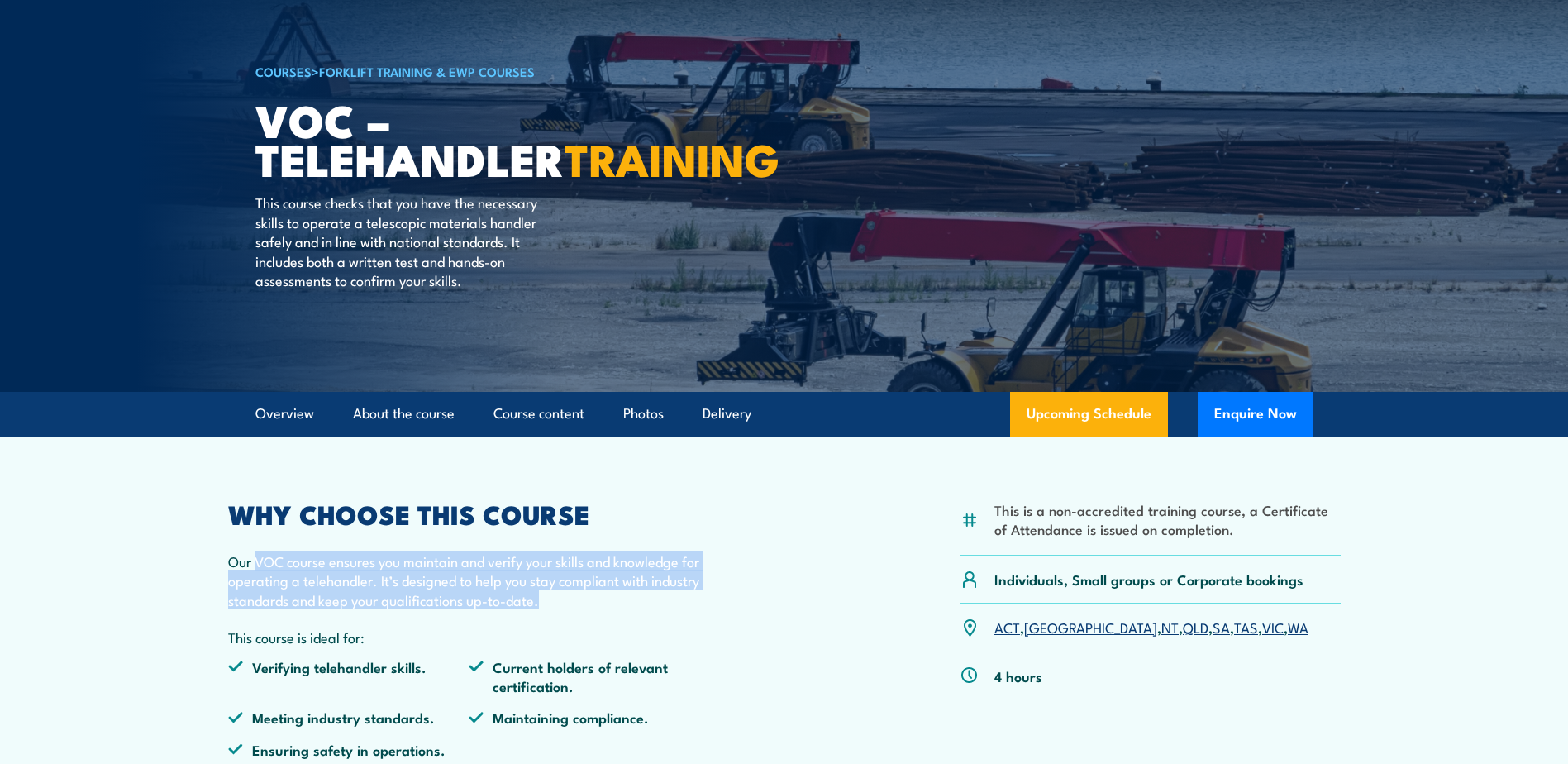
drag, startPoint x: 256, startPoint y: 561, endPoint x: 567, endPoint y: 598, distance: 313.2
click at [567, 598] on p "Our VOC course ensures you maintain and verify your skills and knowledge for op…" at bounding box center [469, 580] width 483 height 58
copy p "VOC course ensures you maintain and verify your skills and knowledge for operat…"
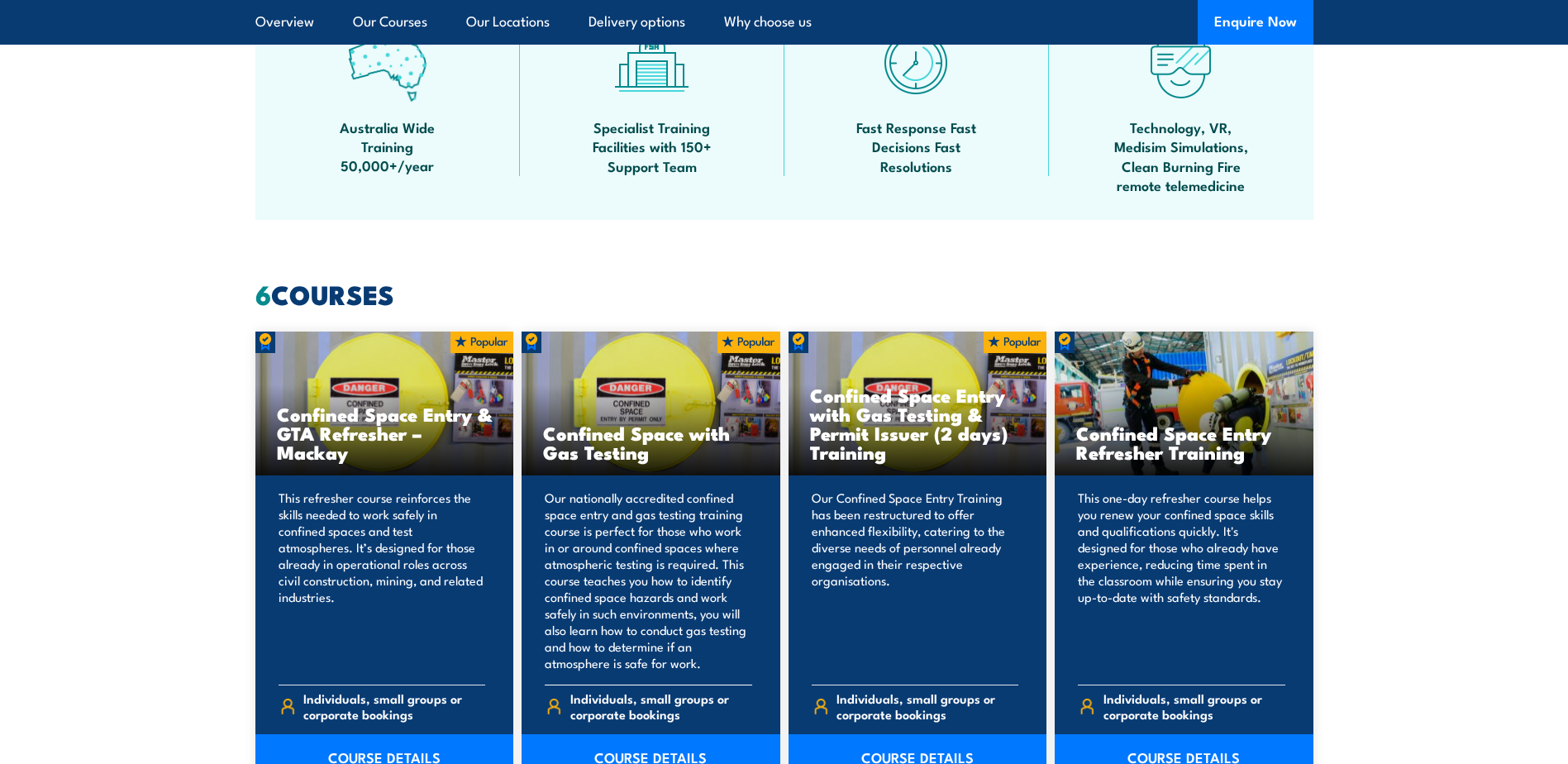
scroll to position [1157, 0]
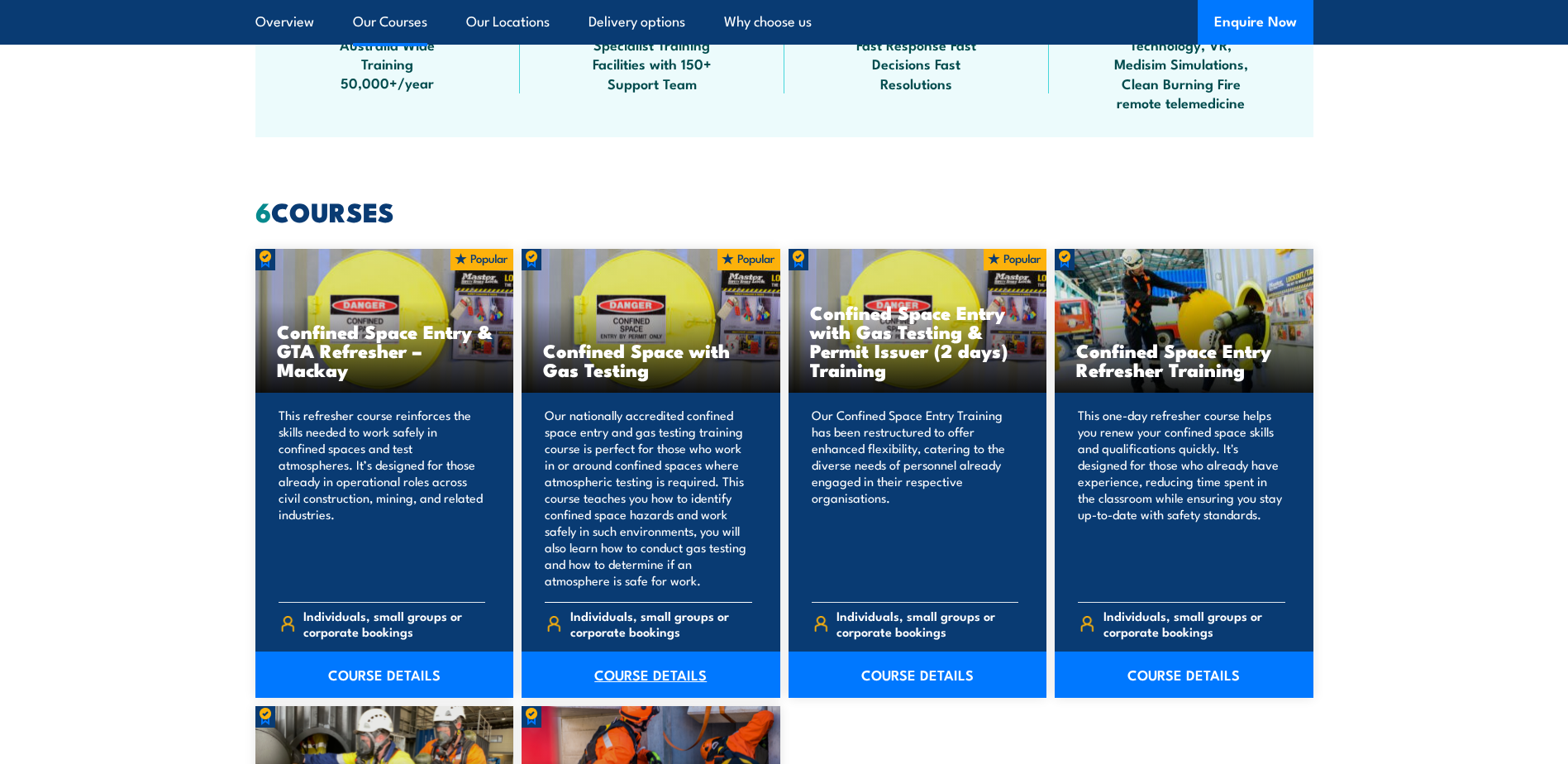
click at [635, 670] on link "COURSE DETAILS" at bounding box center [651, 674] width 259 height 46
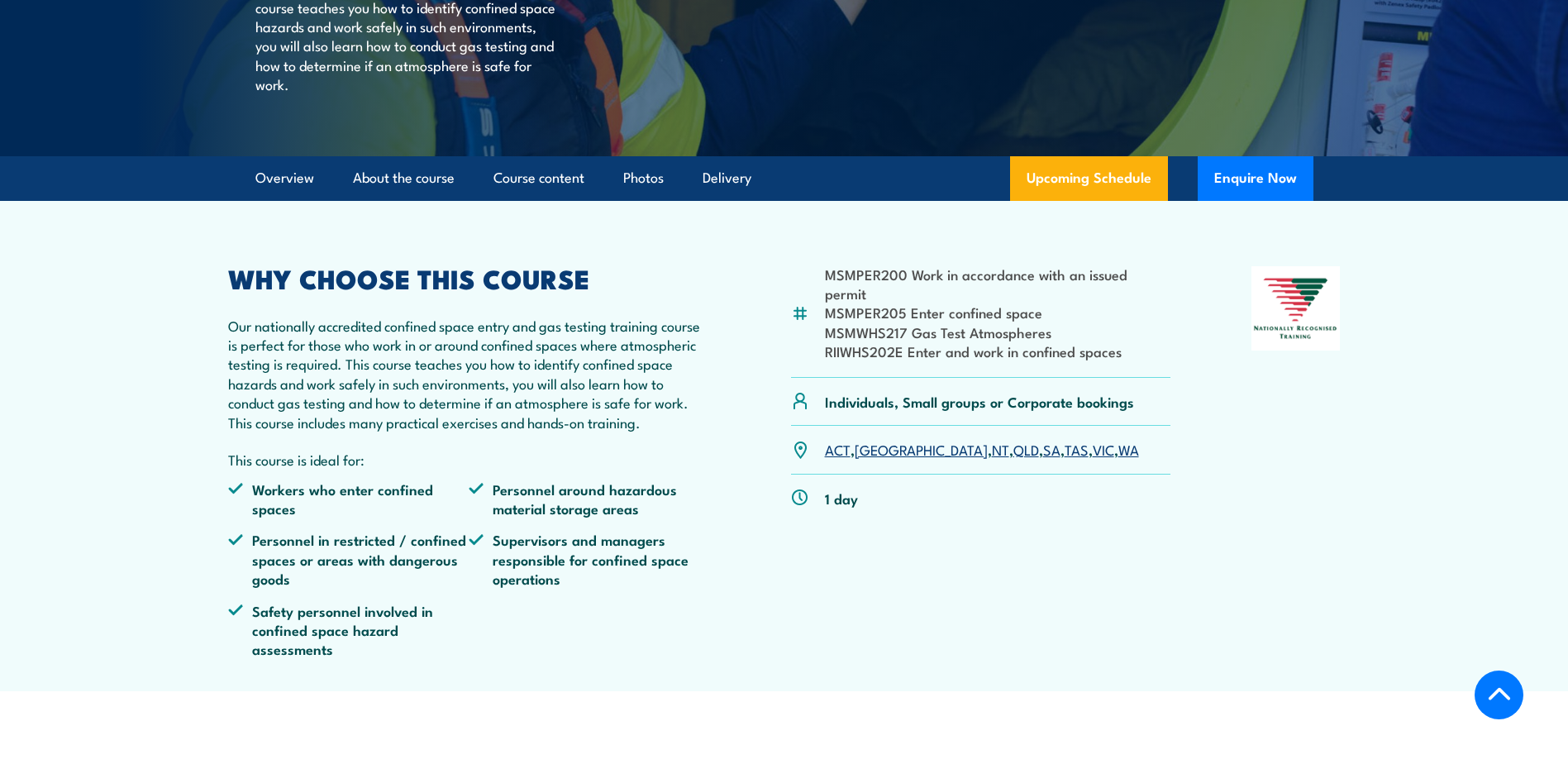
scroll to position [413, 0]
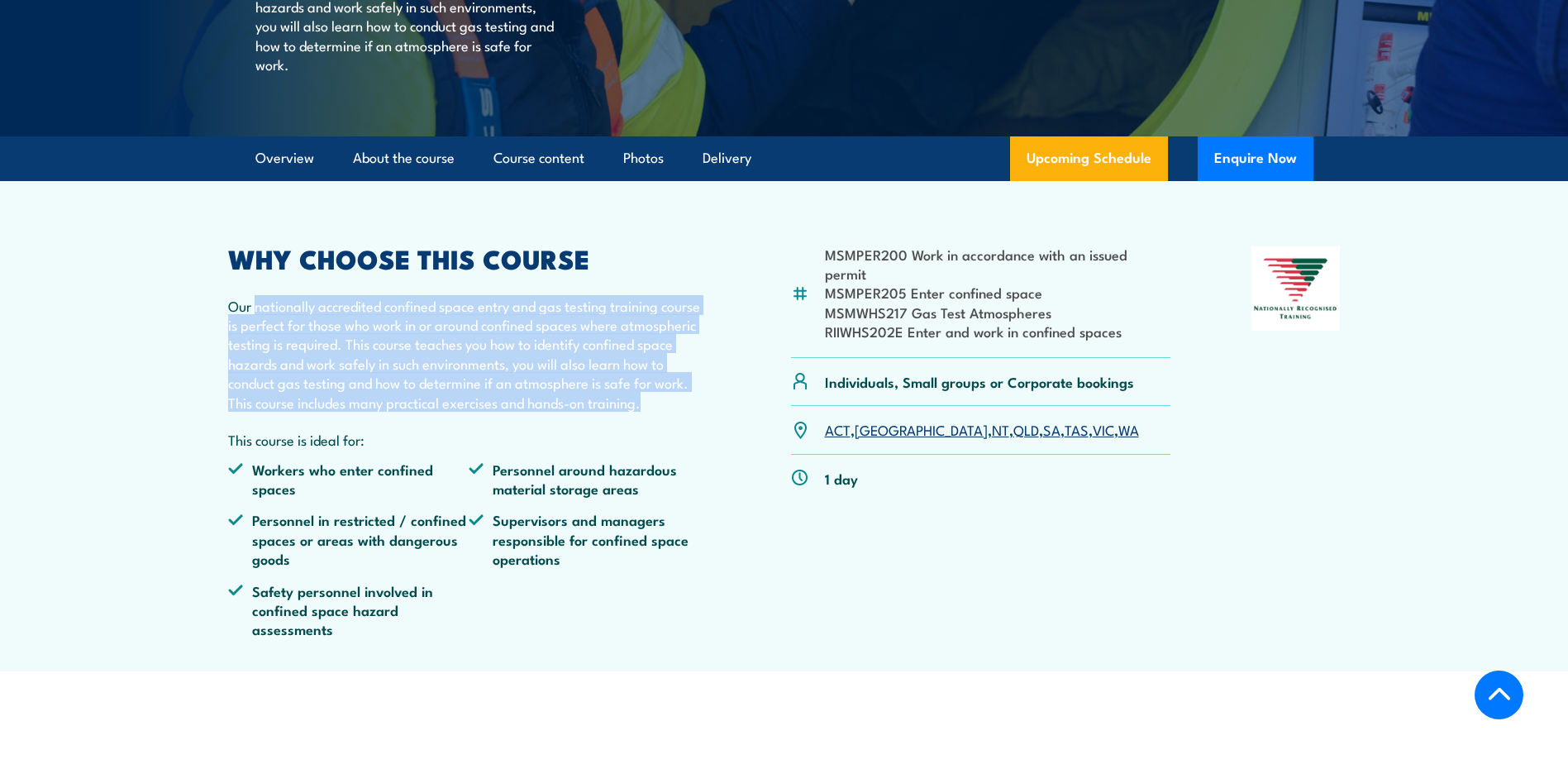
drag, startPoint x: 255, startPoint y: 345, endPoint x: 656, endPoint y: 436, distance: 411.2
click at [656, 412] on p "Our nationally accredited confined space entry and gas testing training course …" at bounding box center [469, 353] width 483 height 115
copy p "nationally accredited confined space entry and gas testing training course is p…"
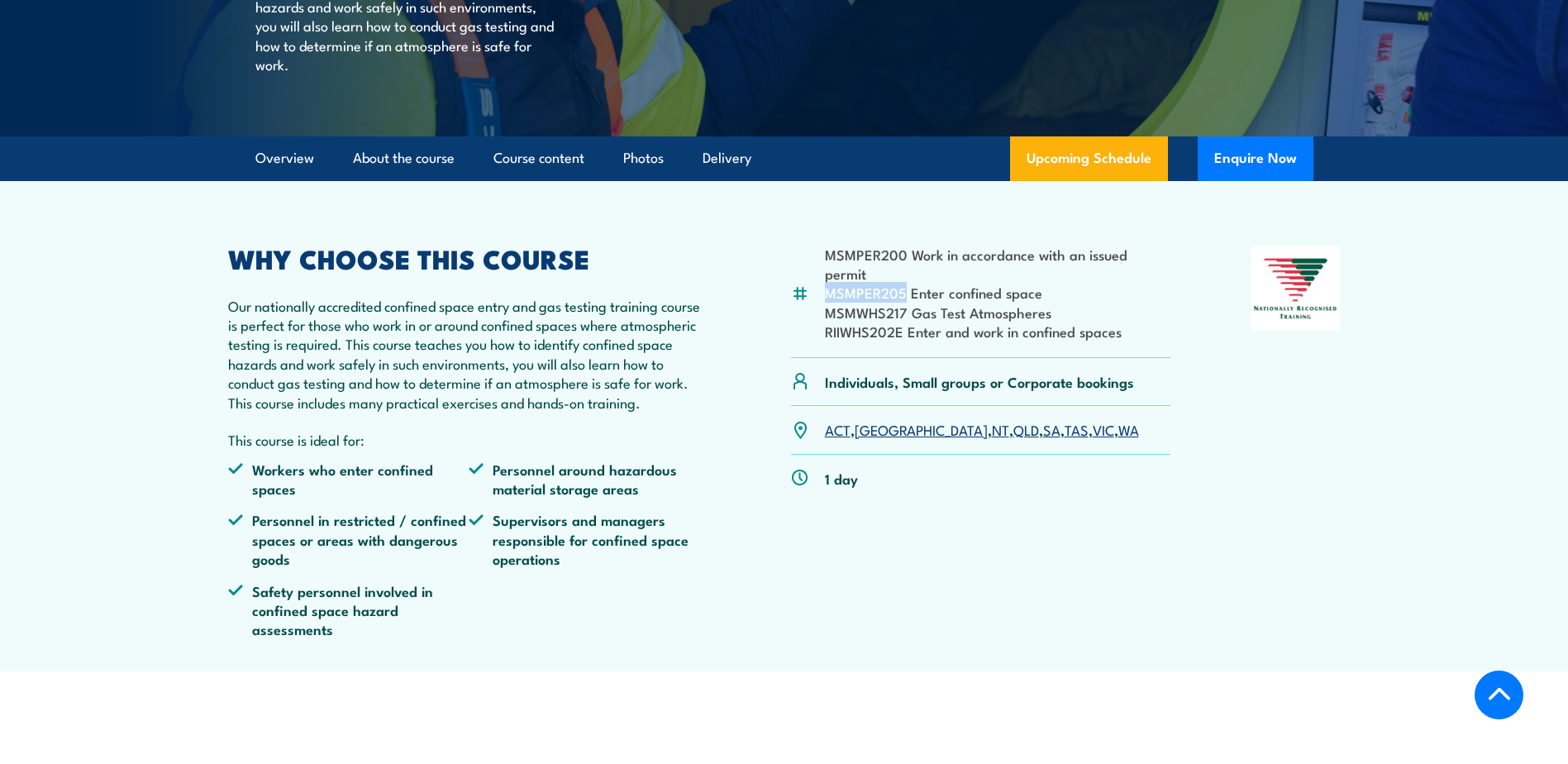
drag, startPoint x: 902, startPoint y: 313, endPoint x: 828, endPoint y: 313, distance: 74.0
click at [828, 302] on li "MSMPER205 Enter confined space" at bounding box center [998, 292] width 346 height 19
copy li "MSMPER205"
drag, startPoint x: 903, startPoint y: 335, endPoint x: 830, endPoint y: 337, distance: 73.0
click at [830, 322] on li "MSMWHS217 Gas Test Atmospheres" at bounding box center [998, 312] width 346 height 19
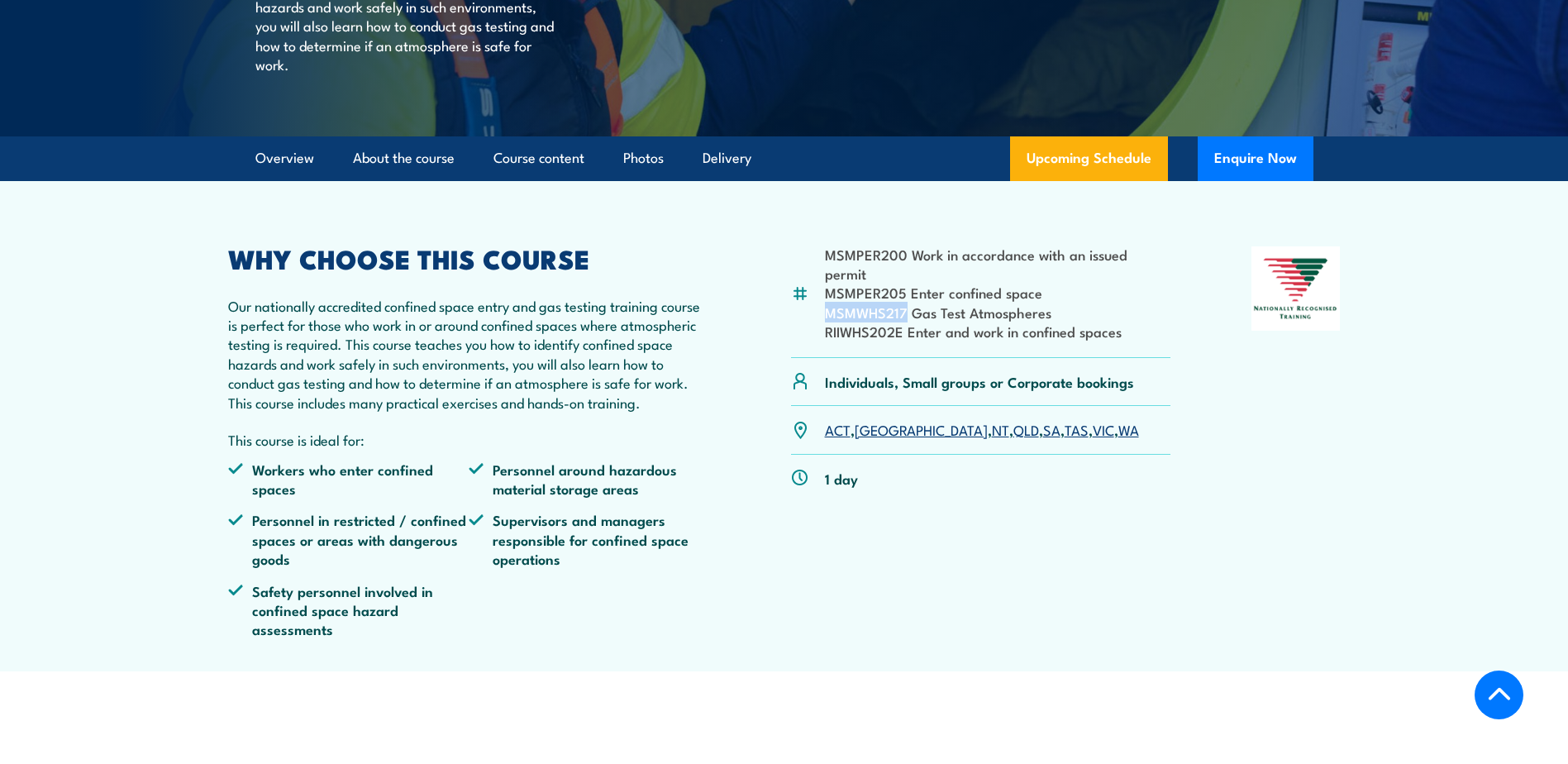
copy li "MSMWHS217"
drag, startPoint x: 1051, startPoint y: 338, endPoint x: 914, endPoint y: 334, distance: 137.1
click at [914, 322] on li "MSMWHS217 Gas Test Atmospheres" at bounding box center [998, 312] width 346 height 19
copy li "Gas Test Atmospheres"
drag, startPoint x: 901, startPoint y: 349, endPoint x: 807, endPoint y: 349, distance: 94.0
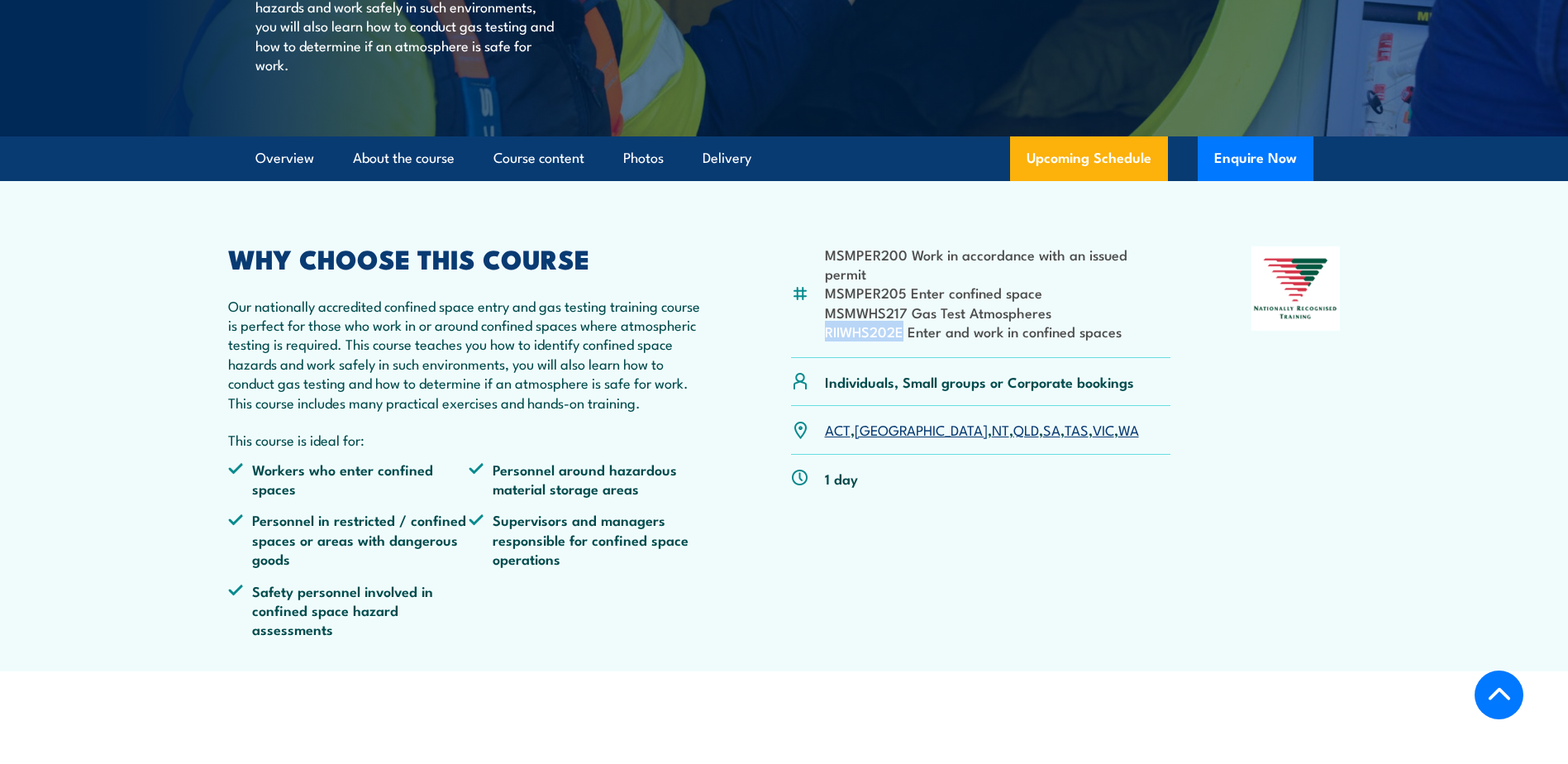
click at [807, 349] on div "MSMPER200 Work in accordance with an issued permit MSMPER205 Enter confined spa…" at bounding box center [982, 302] width 381 height 112
drag, startPoint x: 940, startPoint y: 373, endPoint x: 904, endPoint y: 358, distance: 39.0
click at [939, 358] on div "MSMPER200 Work in accordance with an issued permit MSMPER205 Enter confined spa…" at bounding box center [982, 302] width 381 height 112
drag, startPoint x: 903, startPoint y: 355, endPoint x: 827, endPoint y: 352, distance: 76.1
click at [827, 340] on li "RIIWHS202E Enter and work in confined spaces" at bounding box center [998, 331] width 346 height 19
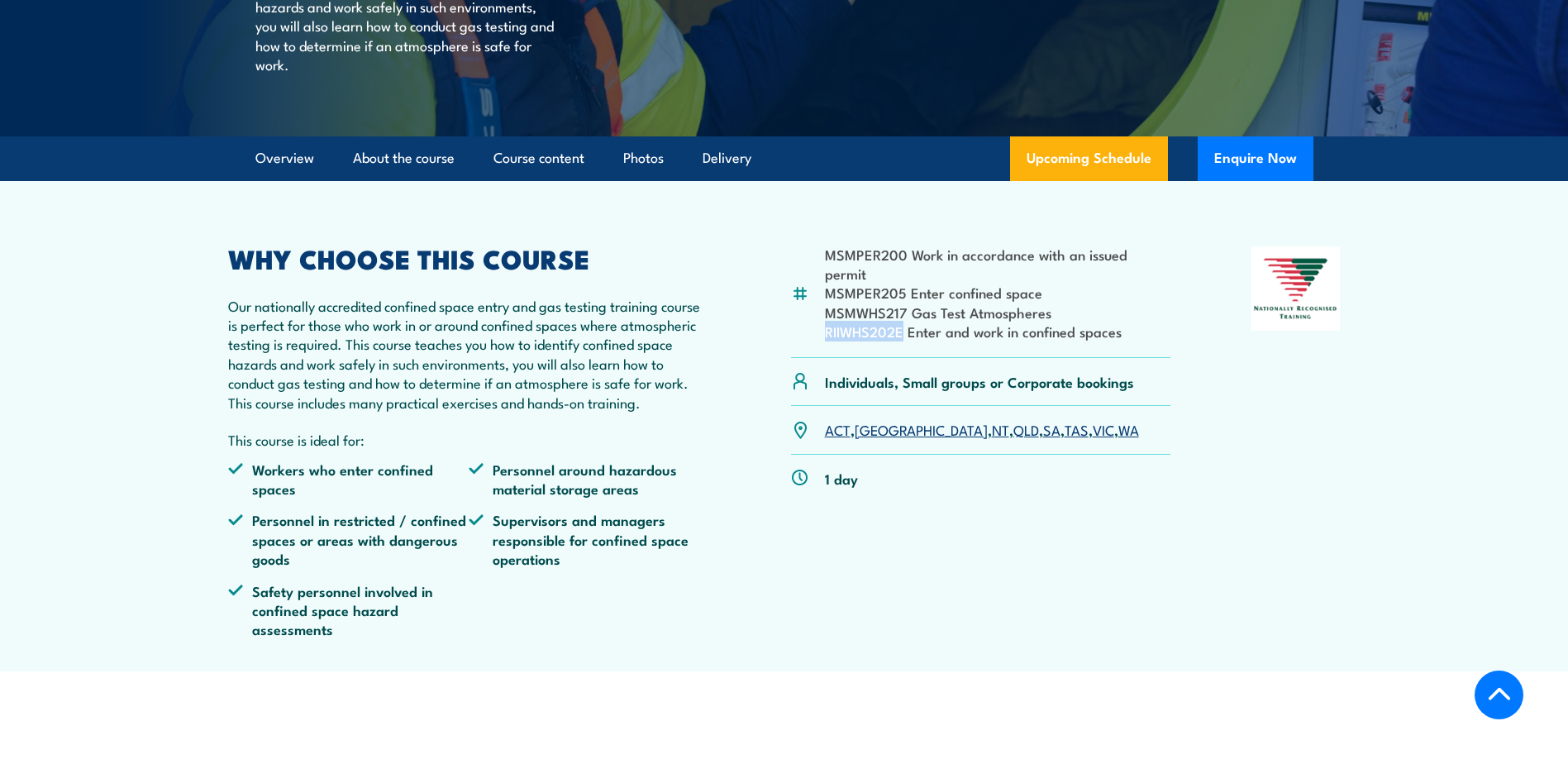
copy li "RIIWHS202E"
drag, startPoint x: 1121, startPoint y: 353, endPoint x: 911, endPoint y: 360, distance: 210.1
click at [911, 340] on li "RIIWHS202E Enter and work in confined spaces" at bounding box center [998, 331] width 346 height 19
copy li "Enter and work in confined spaces"
drag, startPoint x: 904, startPoint y: 288, endPoint x: 800, endPoint y: 284, distance: 104.1
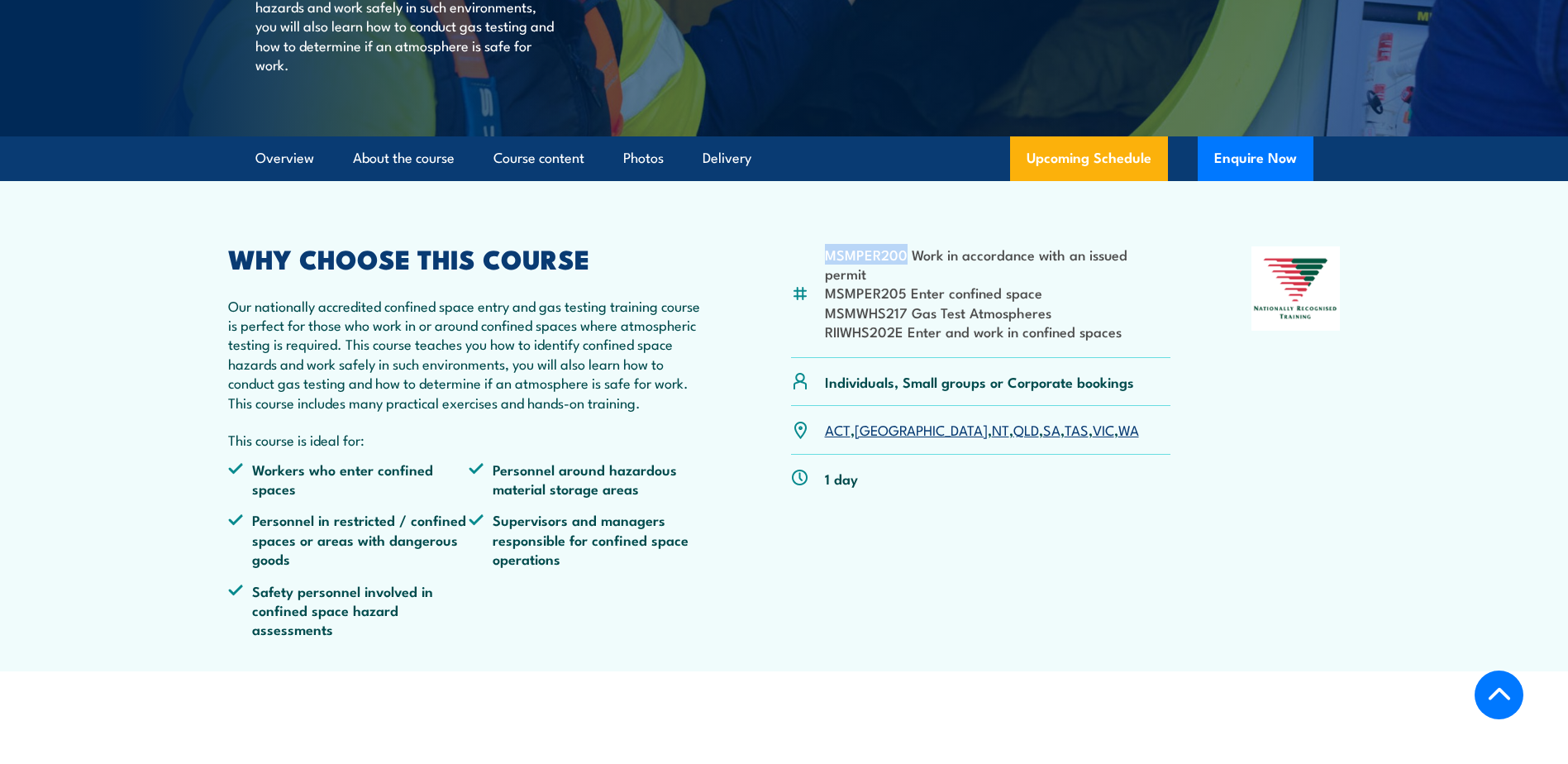
click at [800, 284] on div "MSMPER200 Work in accordance with an issued permit MSMPER205 Enter confined spa…" at bounding box center [982, 302] width 381 height 112
copy li "MSMPER200"
drag, startPoint x: 1169, startPoint y: 292, endPoint x: 912, endPoint y: 295, distance: 257.0
click at [912, 295] on div "MSMPER200 Work in accordance with an issued permit MSMPER205 Enter confined spa…" at bounding box center [982, 302] width 381 height 112
copy li "Work in accordance with an issued permit"
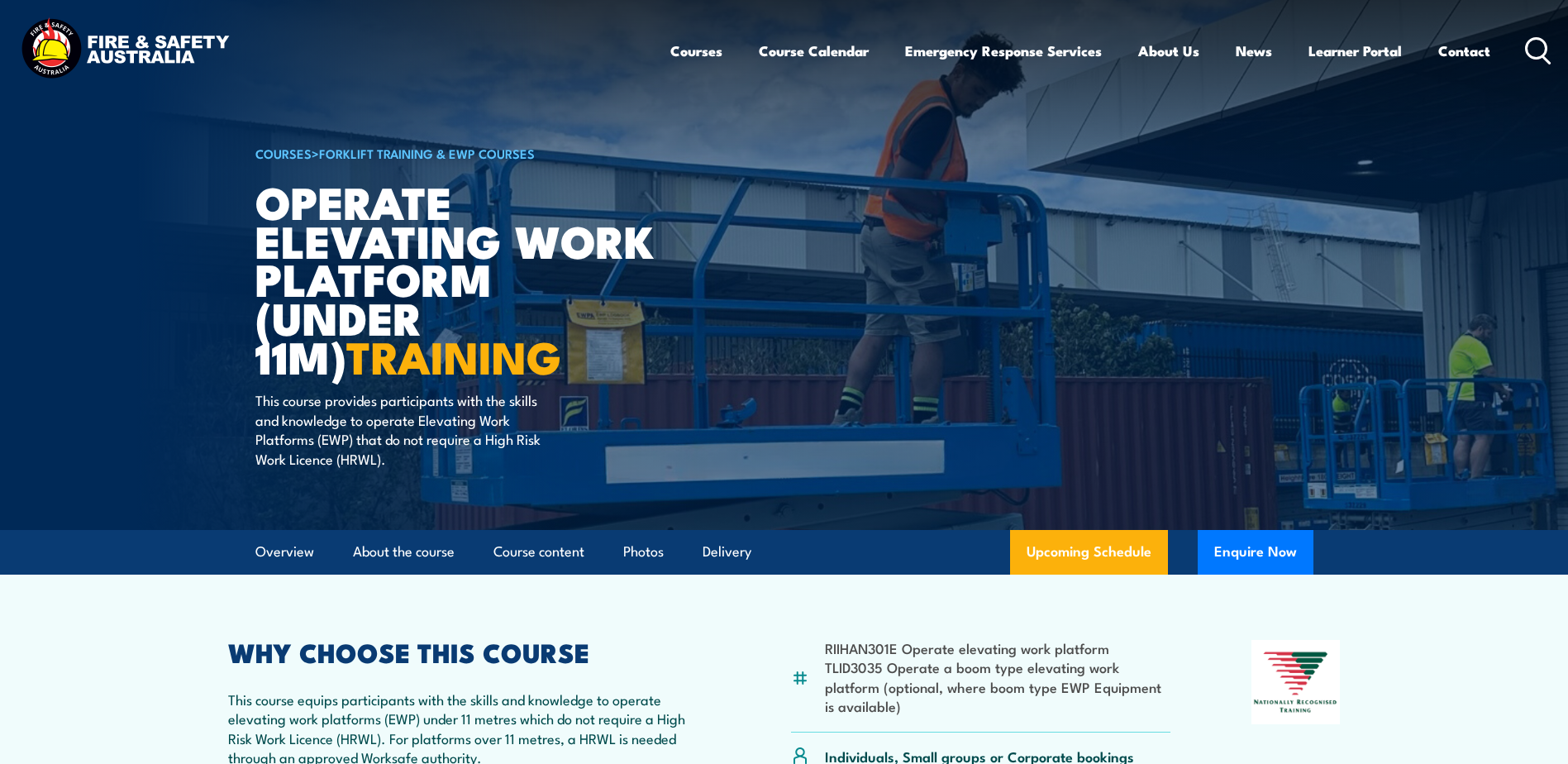
scroll to position [82, 0]
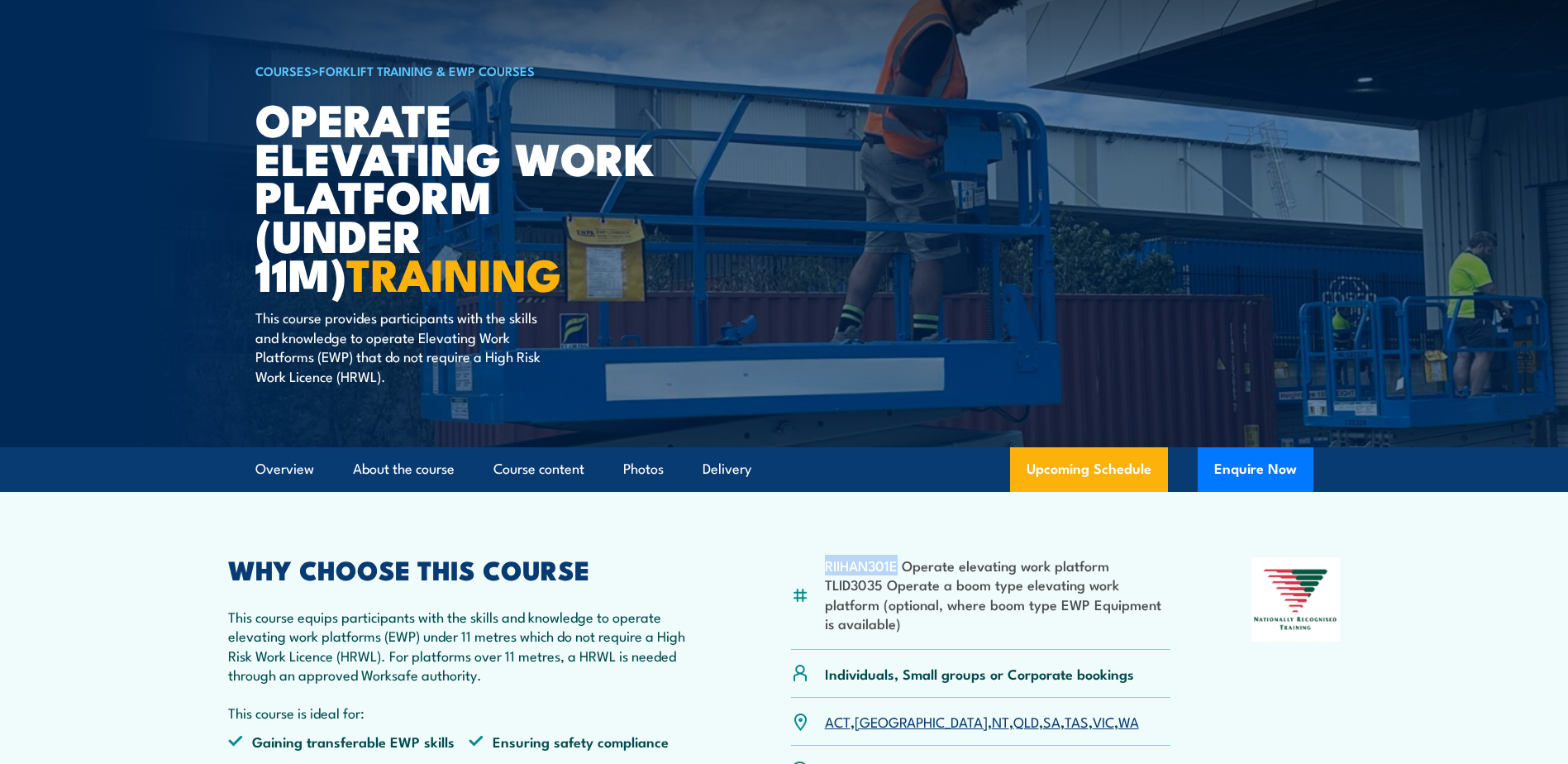
drag, startPoint x: 897, startPoint y: 564, endPoint x: 780, endPoint y: 565, distance: 117.0
click at [780, 565] on div "RIIHAN301E Operate elevating work platform TLID3035 Operate a boom type elevati…" at bounding box center [784, 685] width 1113 height 257
copy div "RIIHAN301E"
drag, startPoint x: 905, startPoint y: 566, endPoint x: 1106, endPoint y: 568, distance: 201.0
click at [1106, 568] on li "RIIHAN301E Operate elevating work platform" at bounding box center [998, 564] width 346 height 19
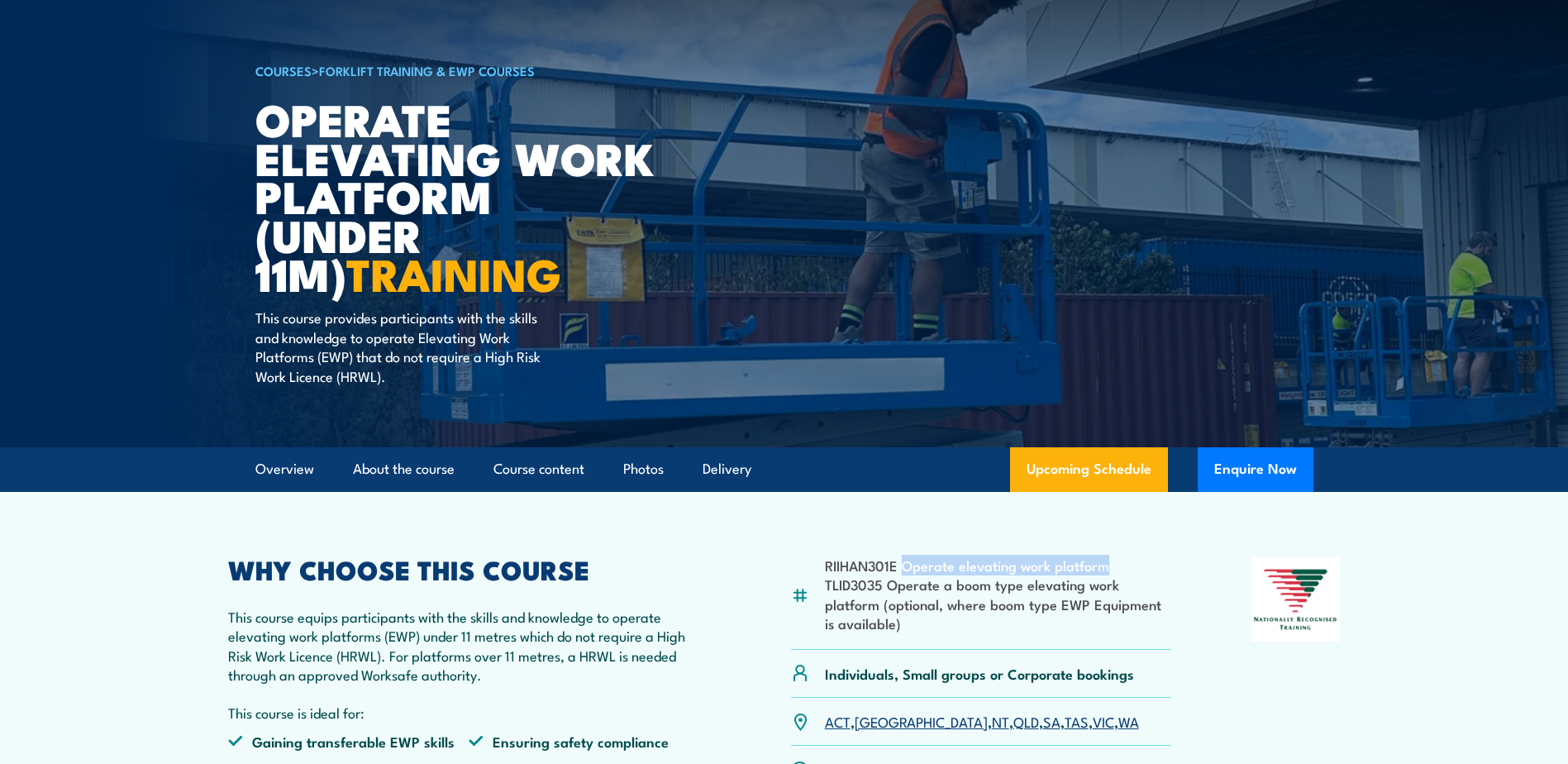
copy li "Operate elevating work platform"
